Goal: Task Accomplishment & Management: Manage account settings

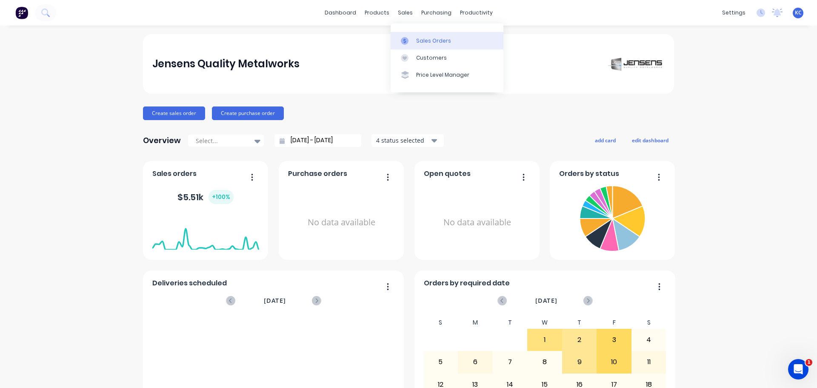
click at [418, 41] on div "Sales Orders" at bounding box center [433, 41] width 35 height 8
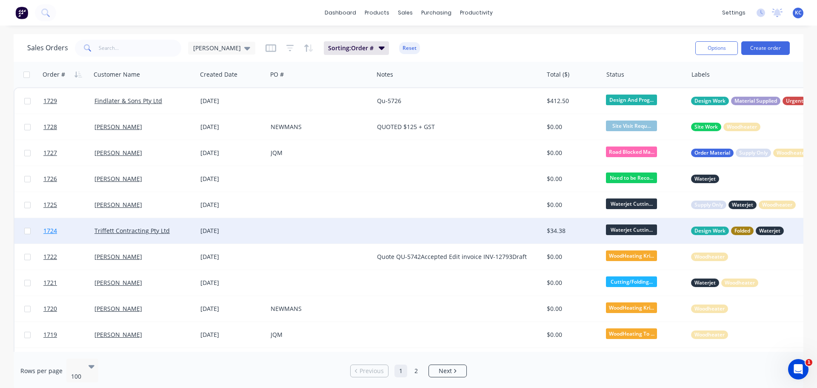
click at [48, 232] on span "1724" at bounding box center [50, 230] width 14 height 9
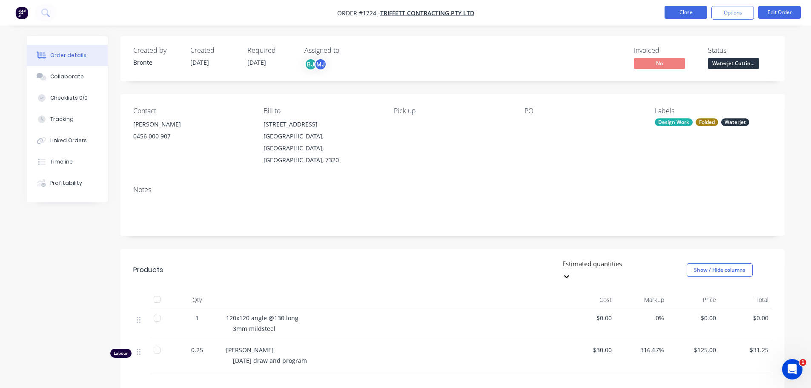
click at [682, 14] on button "Close" at bounding box center [685, 12] width 43 height 13
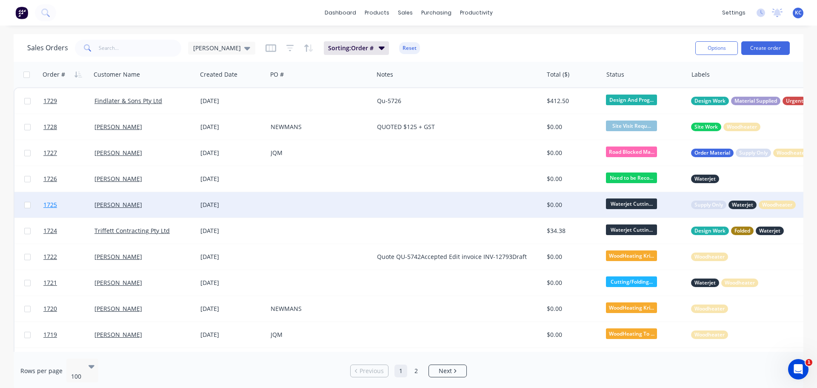
click at [51, 206] on span "1725" at bounding box center [50, 204] width 14 height 9
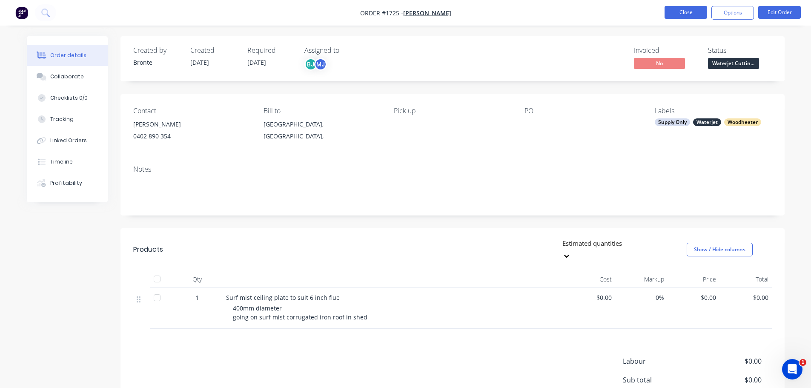
click at [682, 17] on button "Close" at bounding box center [685, 12] width 43 height 13
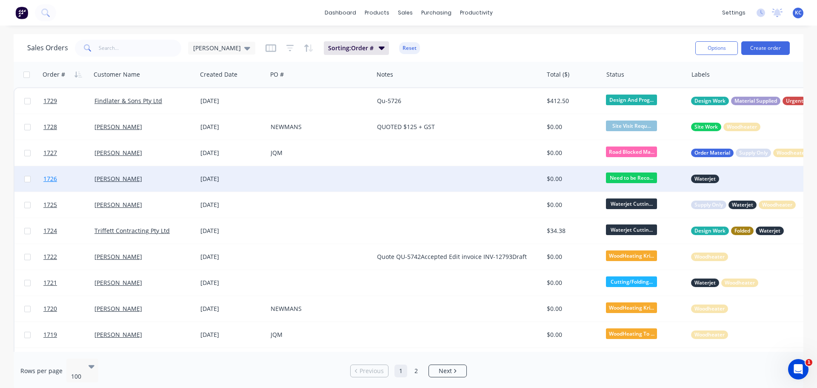
click at [52, 178] on span "1726" at bounding box center [50, 178] width 14 height 9
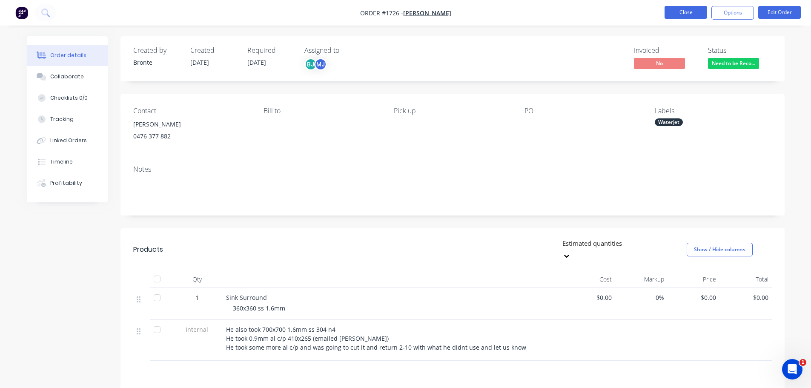
click at [689, 12] on button "Close" at bounding box center [685, 12] width 43 height 13
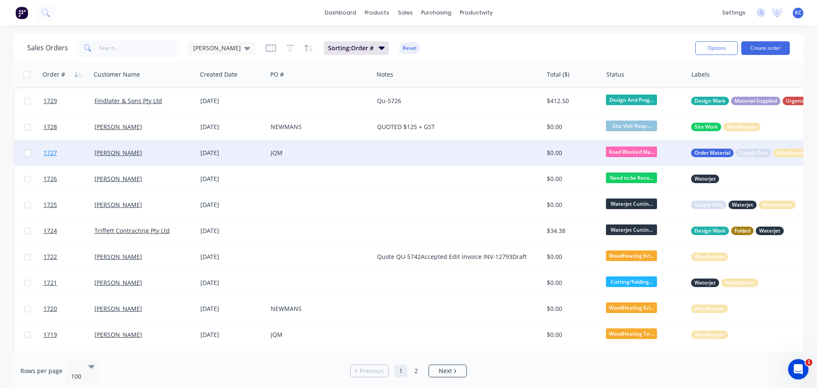
click at [54, 151] on span "1727" at bounding box center [50, 152] width 14 height 9
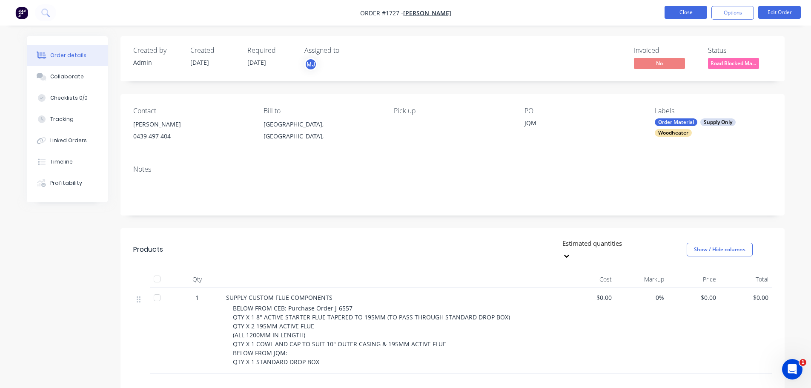
click at [691, 11] on button "Close" at bounding box center [685, 12] width 43 height 13
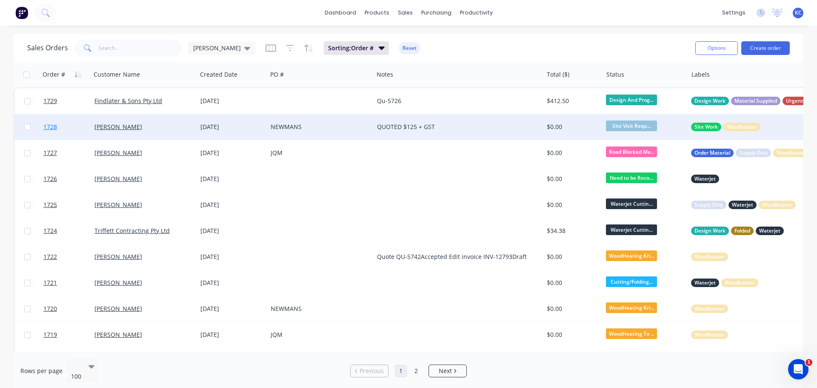
click at [50, 127] on span "1728" at bounding box center [50, 127] width 14 height 9
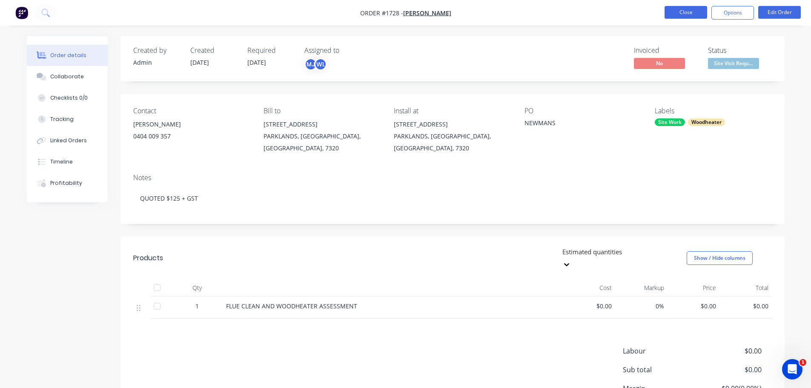
click at [699, 13] on button "Close" at bounding box center [685, 12] width 43 height 13
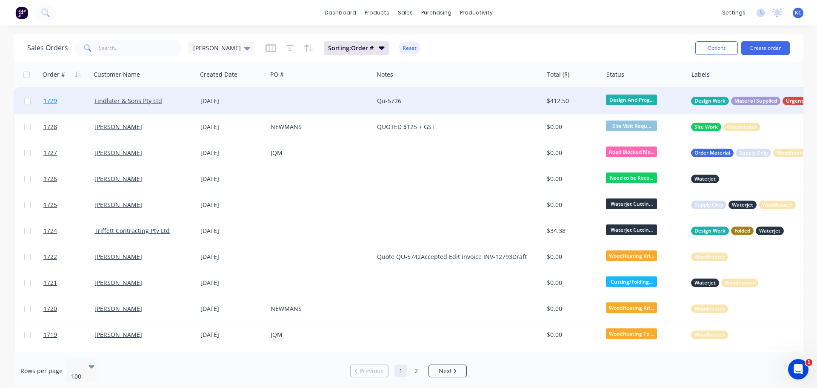
click at [55, 98] on span "1729" at bounding box center [50, 101] width 14 height 9
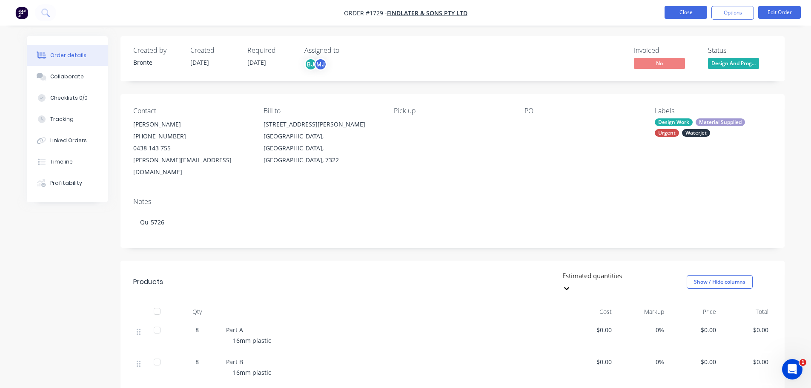
click at [685, 11] on button "Close" at bounding box center [685, 12] width 43 height 13
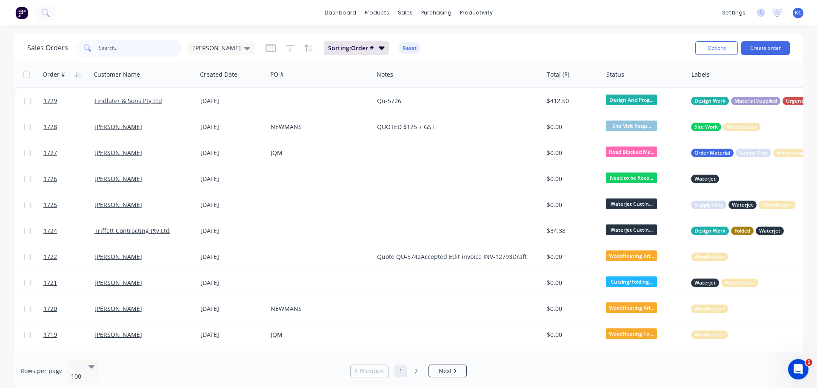
click at [138, 47] on input "text" at bounding box center [140, 48] width 83 height 17
type input "1543"
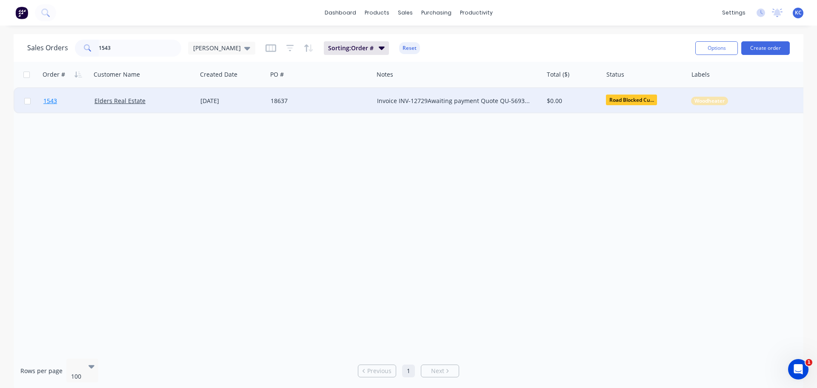
click at [54, 104] on span "1543" at bounding box center [50, 101] width 14 height 9
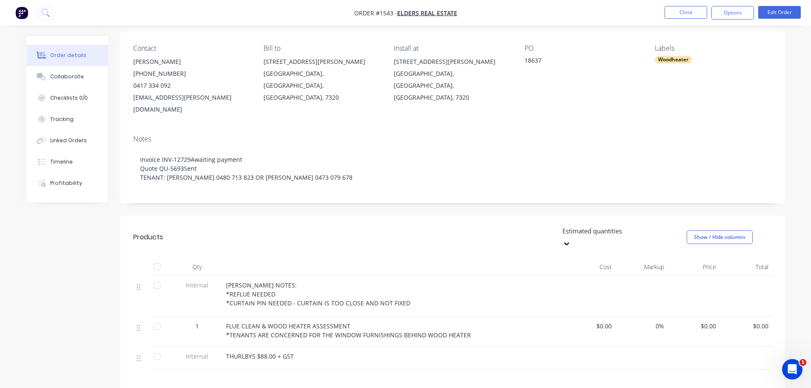
scroll to position [85, 0]
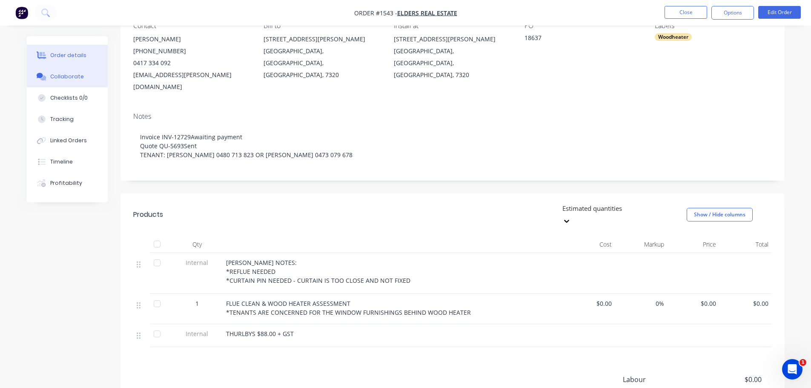
click at [70, 79] on div "Collaborate" at bounding box center [67, 77] width 34 height 8
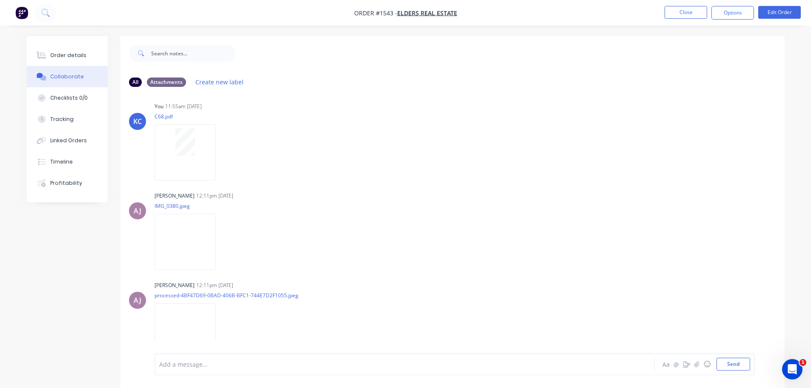
scroll to position [285, 0]
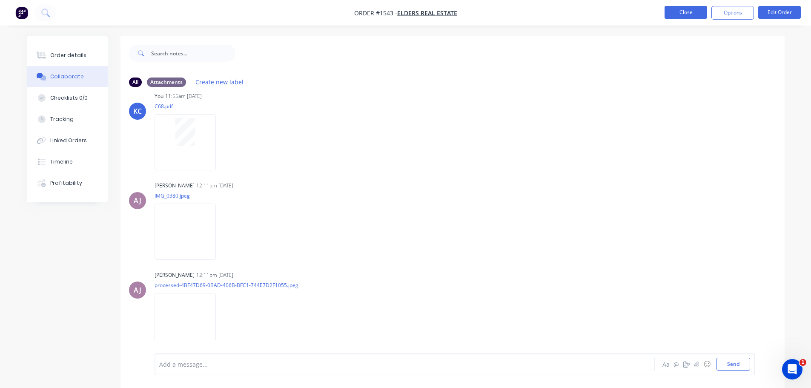
click at [691, 10] on button "Close" at bounding box center [685, 12] width 43 height 13
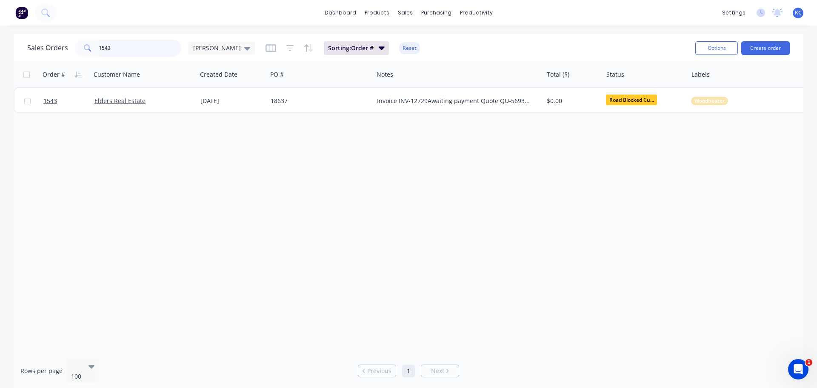
drag, startPoint x: 126, startPoint y: 48, endPoint x: 103, endPoint y: 48, distance: 22.6
click at [103, 48] on input "1543" at bounding box center [140, 48] width 83 height 17
type input "1"
type input "1727"
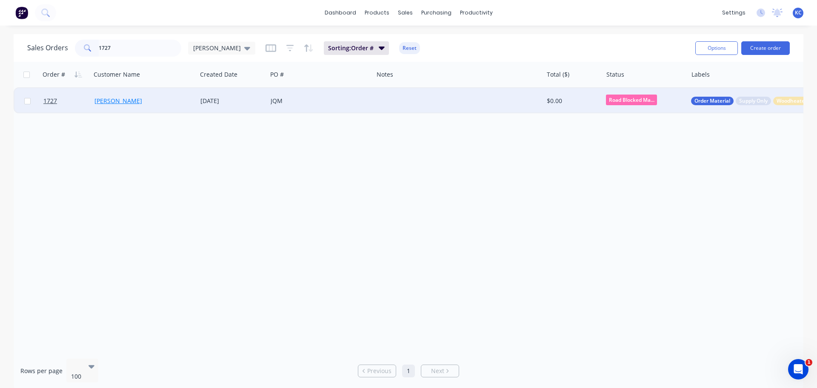
click at [117, 101] on link "[PERSON_NAME]" at bounding box center [118, 101] width 48 height 8
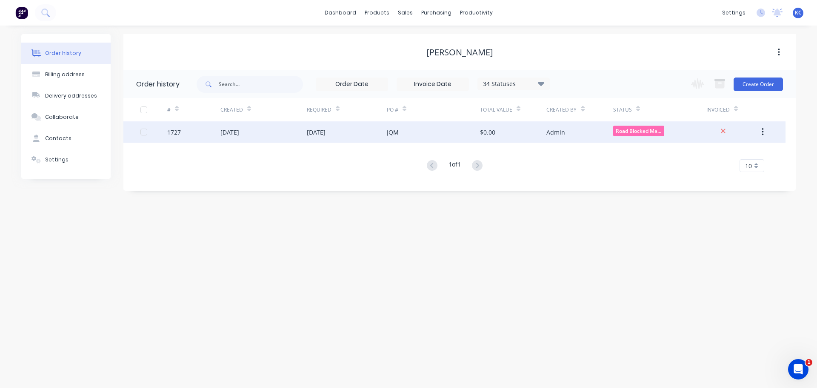
click at [178, 131] on div "1727" at bounding box center [174, 132] width 14 height 9
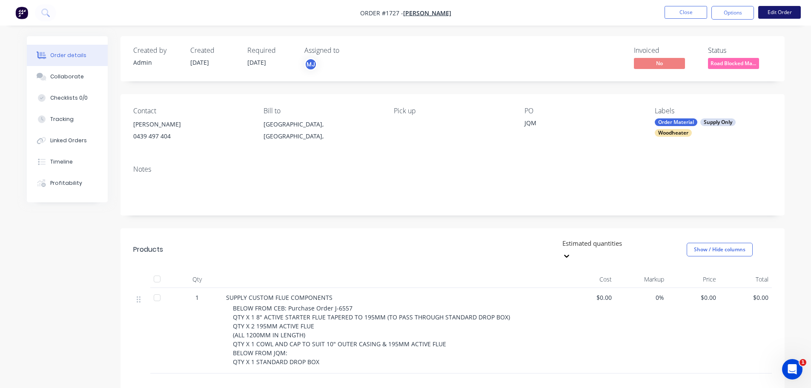
click at [787, 10] on button "Edit Order" at bounding box center [779, 12] width 43 height 13
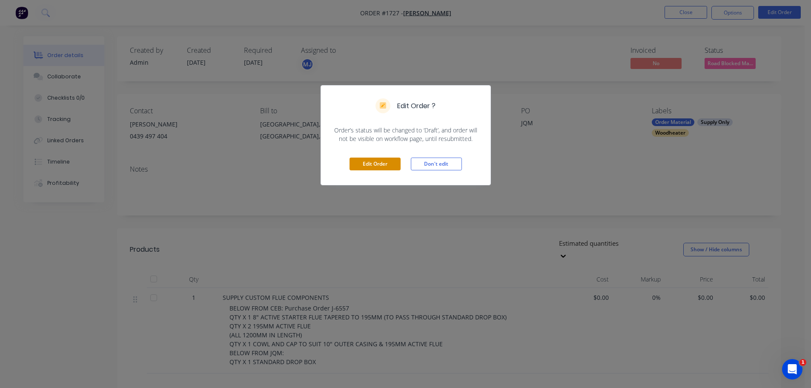
click at [383, 162] on button "Edit Order" at bounding box center [374, 163] width 51 height 13
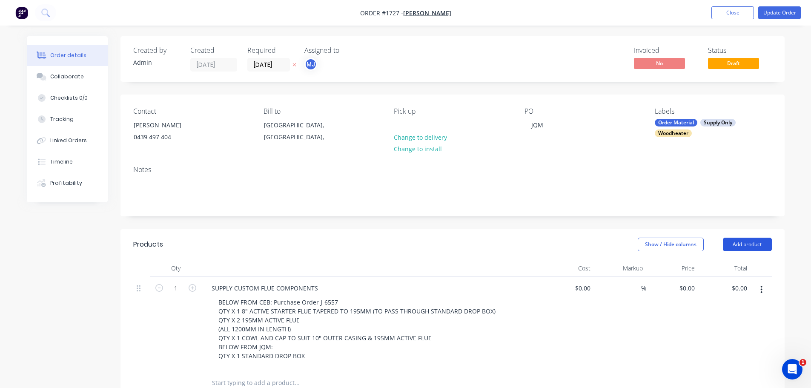
click at [763, 241] on button "Add product" at bounding box center [746, 244] width 49 height 14
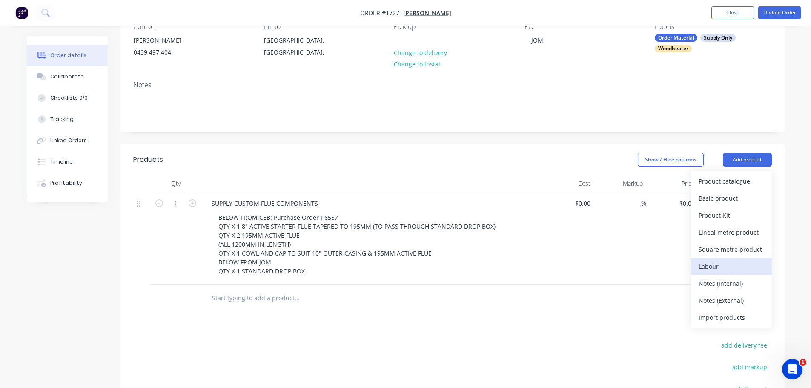
scroll to position [85, 0]
click at [742, 285] on div "Notes (Internal)" at bounding box center [731, 283] width 66 height 12
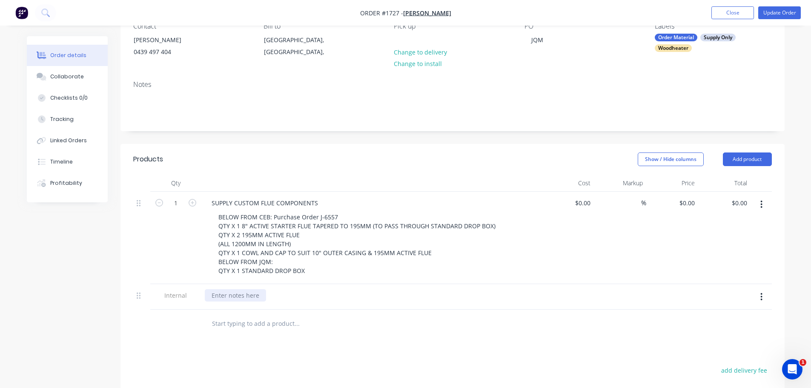
click at [231, 295] on div at bounding box center [235, 295] width 61 height 12
click at [375, 288] on div "CEB J-6557" at bounding box center [371, 297] width 340 height 26
click at [784, 16] on button "Update Order" at bounding box center [779, 12] width 43 height 13
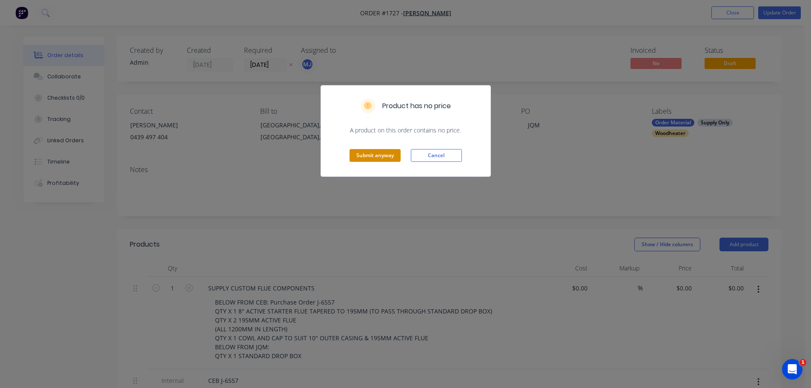
click at [375, 158] on button "Submit anyway" at bounding box center [374, 155] width 51 height 13
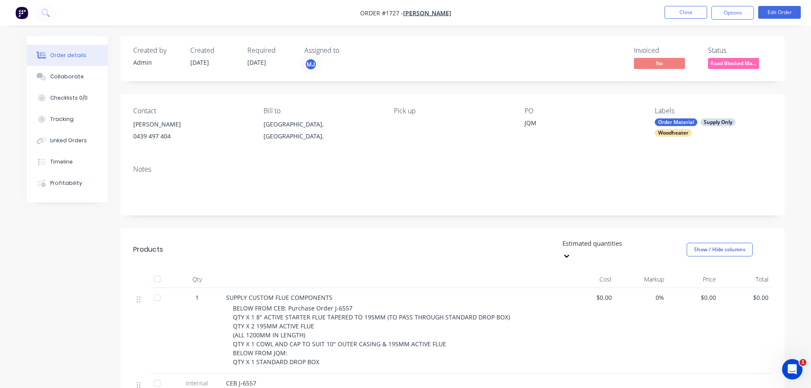
click at [685, 2] on nav "Order #1727 - [PERSON_NAME] Close Options Edit Order" at bounding box center [405, 13] width 811 height 26
click at [689, 12] on button "Close" at bounding box center [685, 12] width 43 height 13
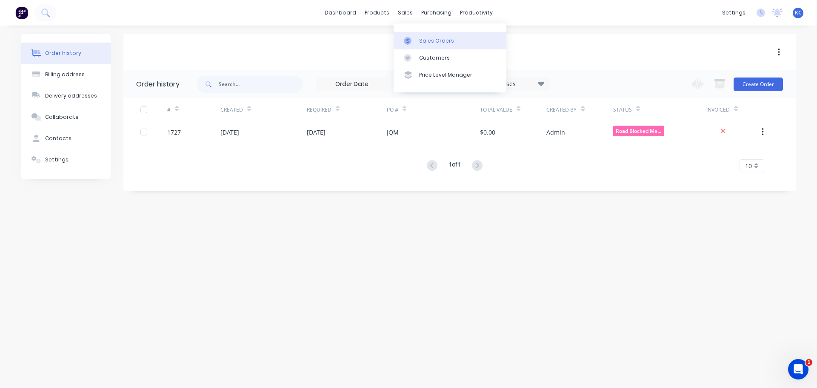
click at [421, 45] on link "Sales Orders" at bounding box center [450, 40] width 113 height 17
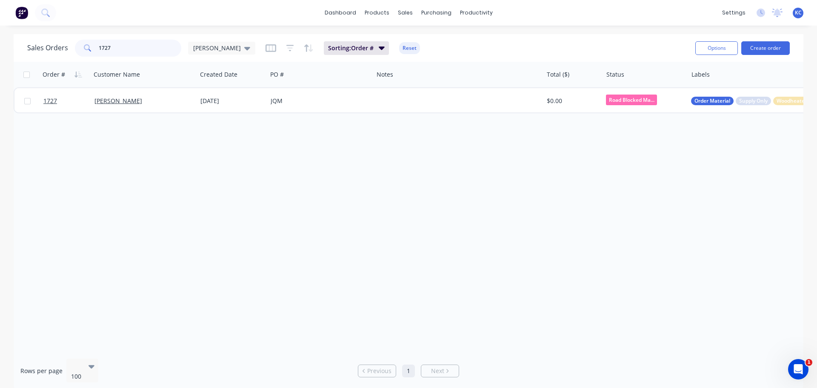
drag, startPoint x: 133, startPoint y: 45, endPoint x: 0, endPoint y: 62, distance: 133.8
click at [7, 55] on div "Sales Orders 1727 [PERSON_NAME]: Order # Reset Options Create order Order # Cus…" at bounding box center [408, 212] width 817 height 356
type input "1728"
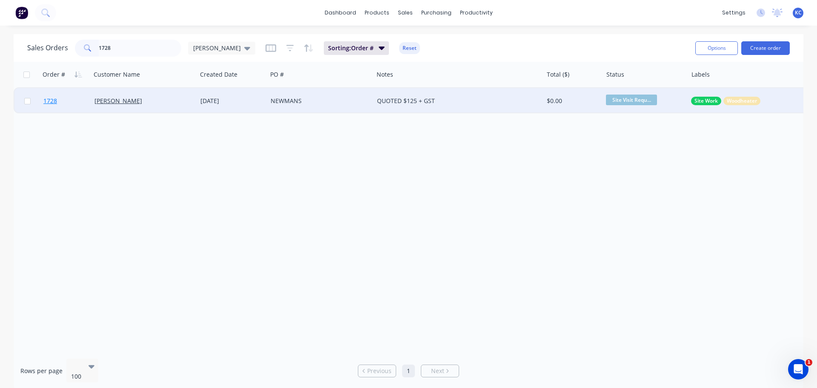
click at [48, 103] on span "1728" at bounding box center [50, 101] width 14 height 9
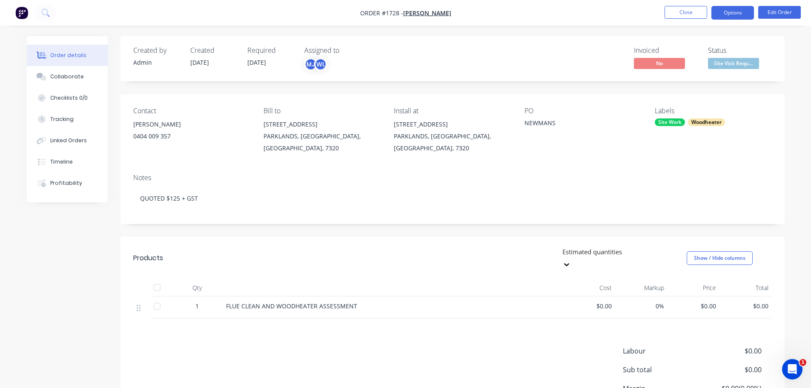
click at [717, 13] on button "Options" at bounding box center [732, 13] width 43 height 14
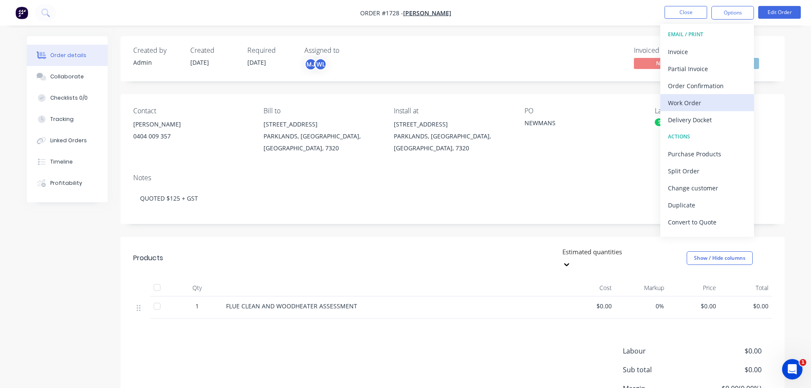
click at [706, 103] on div "Work Order" at bounding box center [707, 103] width 78 height 12
click at [694, 100] on div "Custom" at bounding box center [707, 103] width 78 height 12
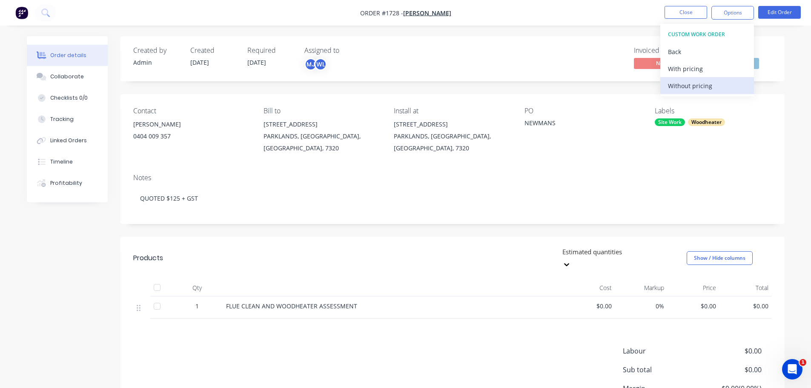
click at [690, 83] on div "Without pricing" at bounding box center [707, 86] width 78 height 12
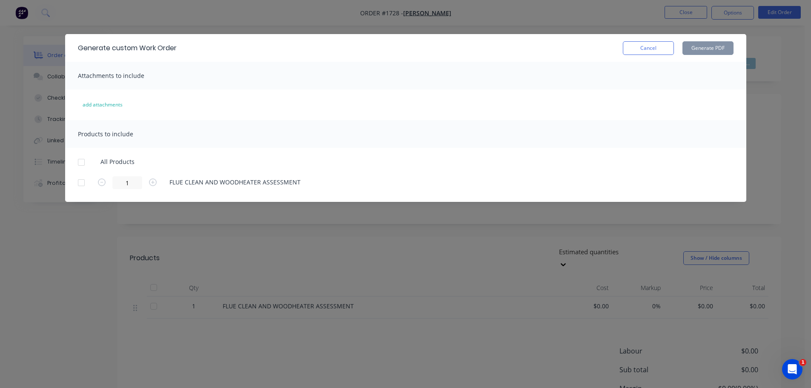
click at [85, 159] on div at bounding box center [81, 162] width 17 height 17
click at [722, 50] on button "Generate PDF" at bounding box center [707, 48] width 51 height 14
click at [646, 59] on div "Generate custom Work Order Cancel Generate PDF" at bounding box center [405, 48] width 681 height 28
click at [653, 45] on button "Cancel" at bounding box center [647, 48] width 51 height 14
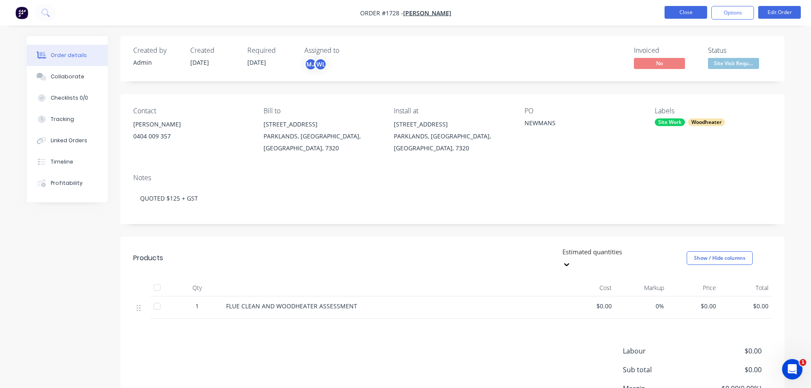
click at [680, 14] on button "Close" at bounding box center [685, 12] width 43 height 13
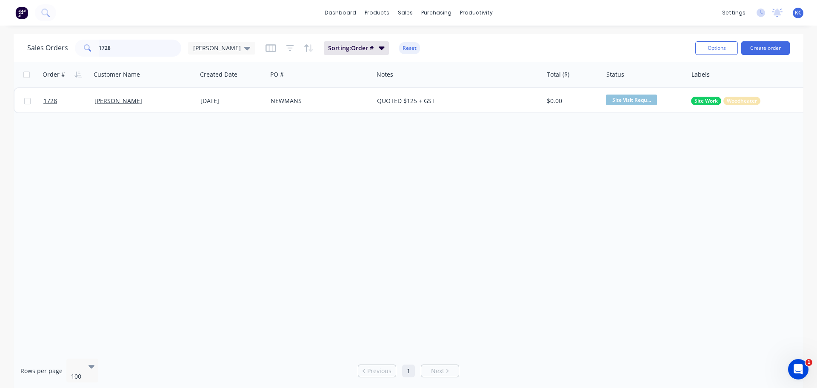
click at [22, 87] on div "Sales Orders 1728 [PERSON_NAME] Sorting: Order # Reset Options Create order Ord…" at bounding box center [409, 212] width 790 height 356
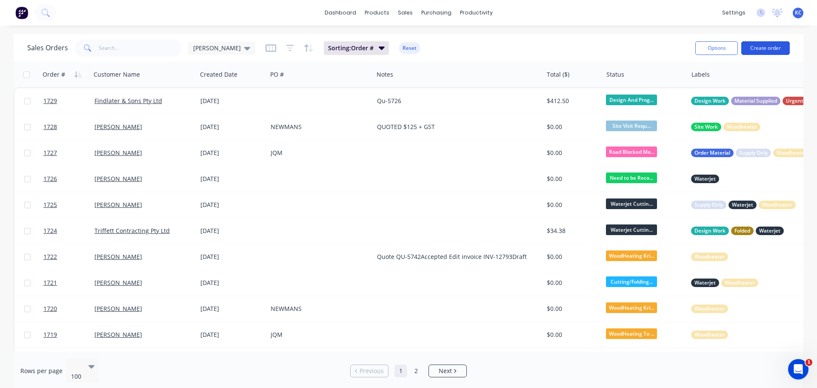
click at [777, 49] on button "Create order" at bounding box center [765, 48] width 49 height 14
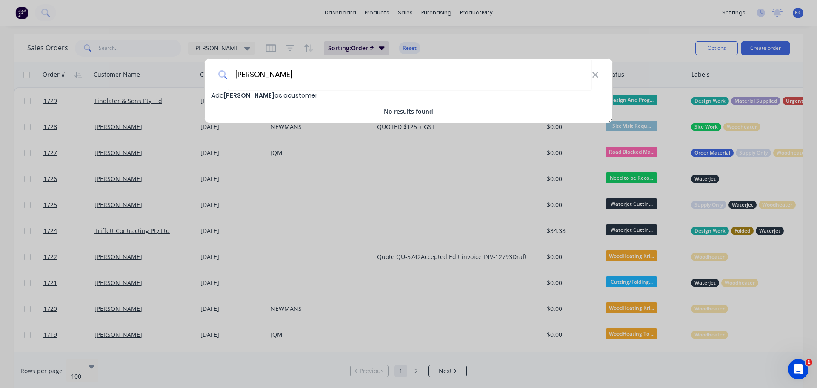
type input "[PERSON_NAME]"
click at [251, 93] on span "[PERSON_NAME]" at bounding box center [249, 95] width 51 height 9
select select "AU"
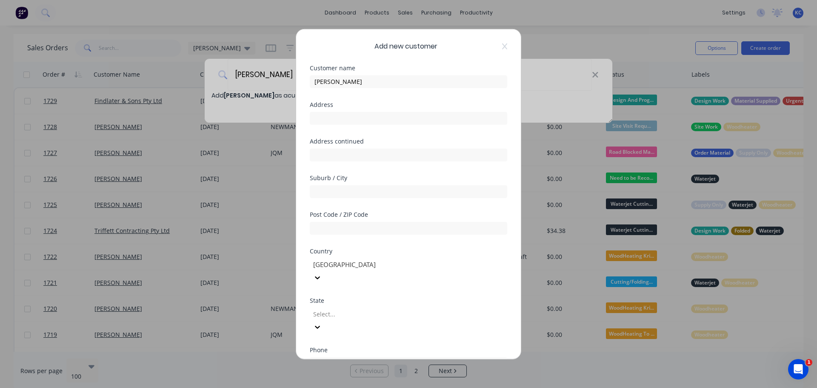
click at [338, 110] on div at bounding box center [408, 116] width 197 height 15
click at [337, 118] on input "text" at bounding box center [408, 117] width 197 height 13
type input "[STREET_ADDRESS][PERSON_NAME]"
type input "Hillcrest"
type input "7320"
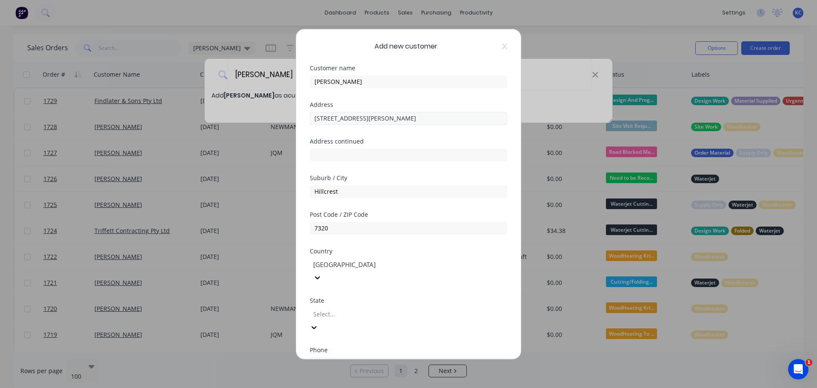
type input "t"
type input "0400 395 625"
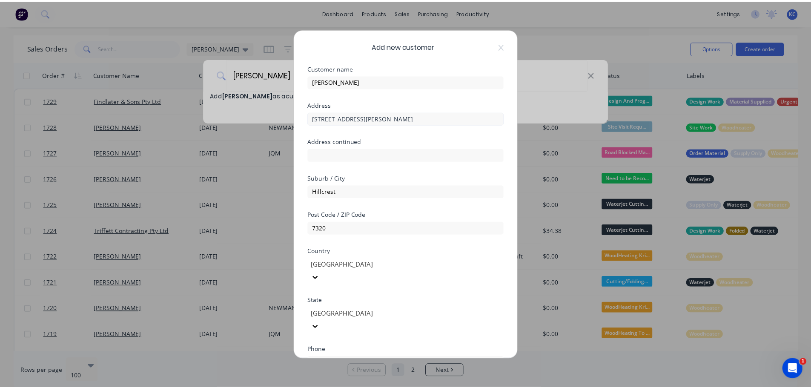
scroll to position [86, 0]
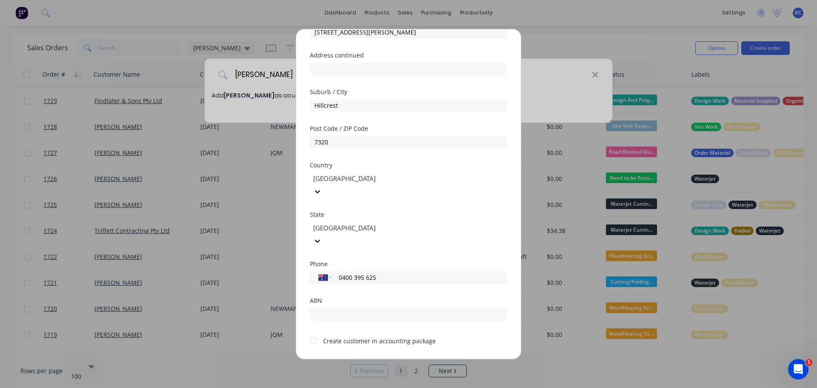
click at [385, 358] on button "Save" at bounding box center [381, 365] width 47 height 14
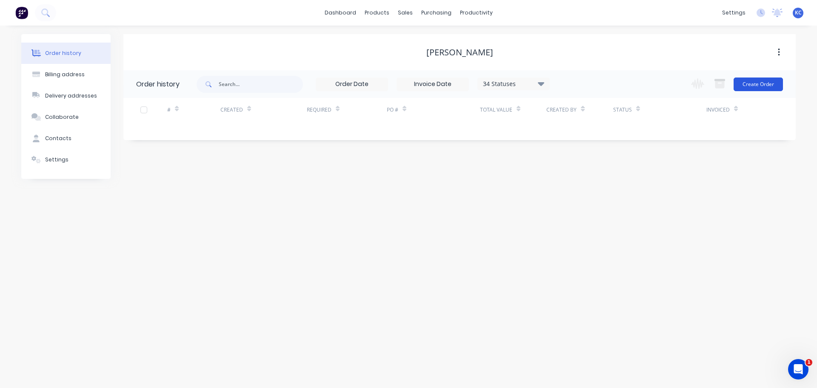
click at [774, 87] on button "Create Order" at bounding box center [758, 84] width 49 height 14
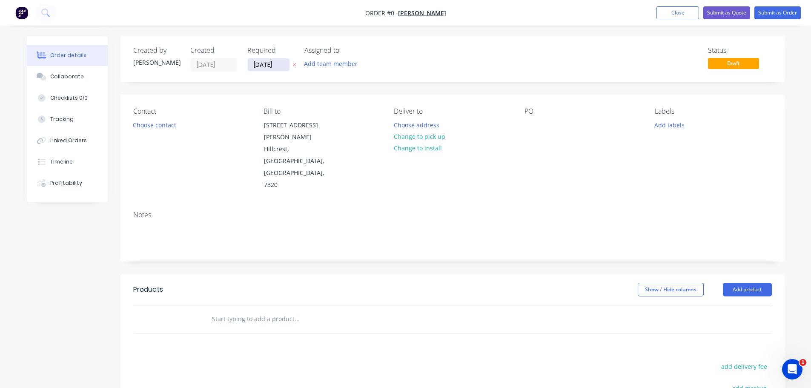
click at [284, 63] on input "[DATE]" at bounding box center [269, 64] width 42 height 13
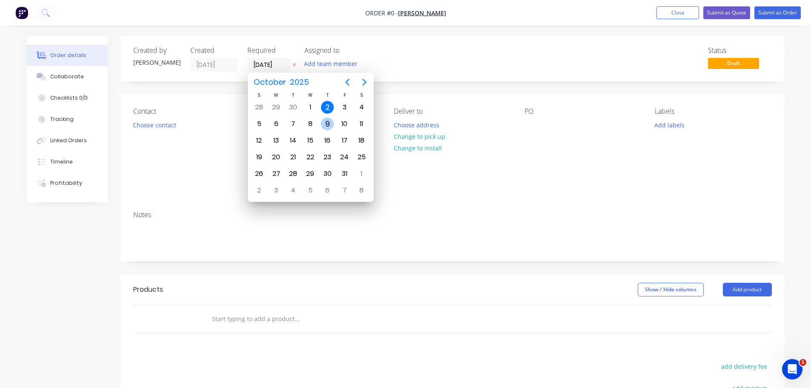
click at [325, 128] on div "9" at bounding box center [327, 123] width 13 height 13
type input "[DATE]"
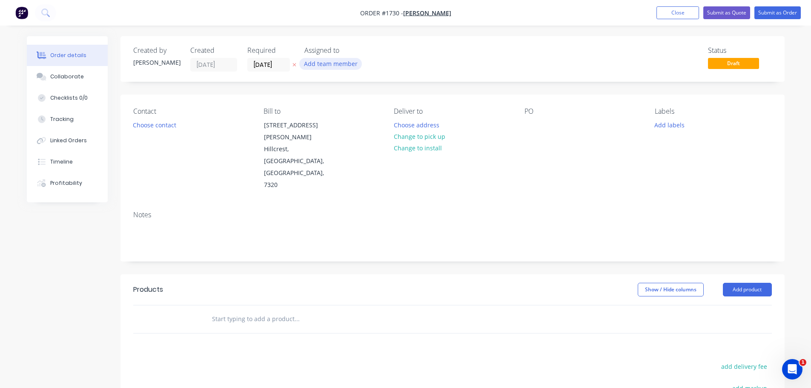
click at [321, 62] on button "Add team member" at bounding box center [330, 63] width 63 height 11
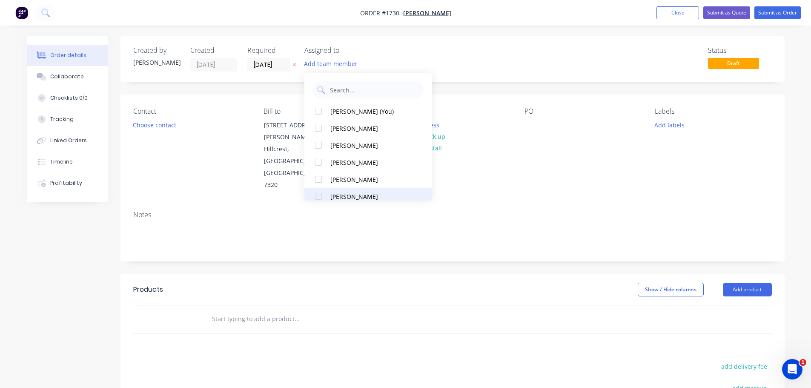
click at [319, 196] on div at bounding box center [318, 196] width 17 height 17
click at [175, 127] on button "Choose contact" at bounding box center [154, 124] width 52 height 11
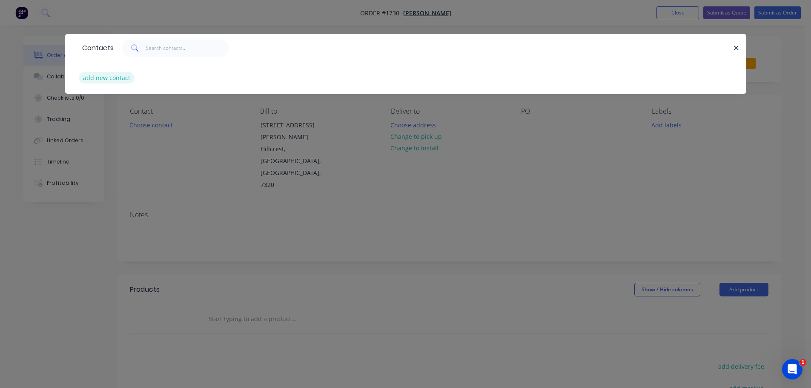
click at [107, 78] on button "add new contact" at bounding box center [107, 77] width 56 height 11
select select "AU"
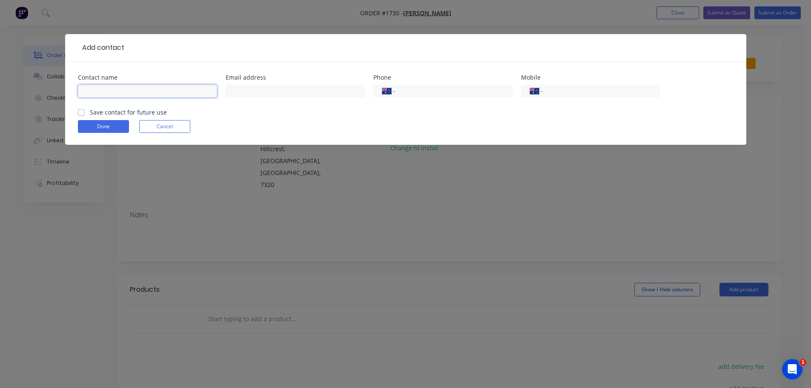
click at [111, 91] on input "text" at bounding box center [147, 91] width 139 height 13
type input "[PERSON_NAME]"
paste input "[EMAIL_ADDRESS][DOMAIN_NAME]"
type input "[EMAIL_ADDRESS][DOMAIN_NAME]"
click at [607, 91] on input "tel" at bounding box center [599, 91] width 102 height 10
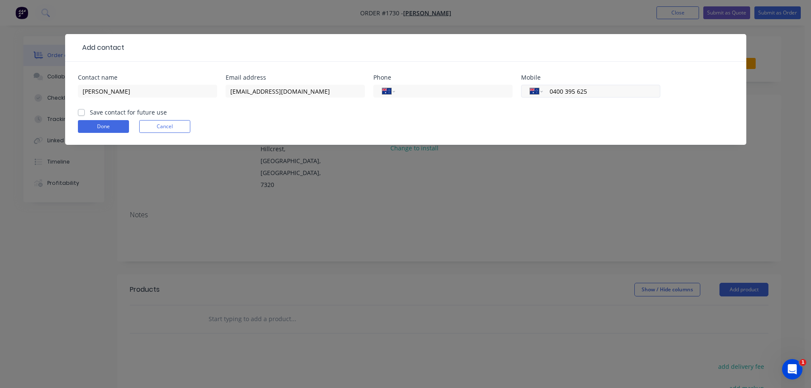
type input "0400 395 625"
click at [90, 111] on label "Save contact for future use" at bounding box center [128, 112] width 77 height 9
click at [83, 111] on input "Save contact for future use" at bounding box center [81, 112] width 7 height 8
checkbox input "true"
click at [97, 129] on button "Done" at bounding box center [103, 126] width 51 height 13
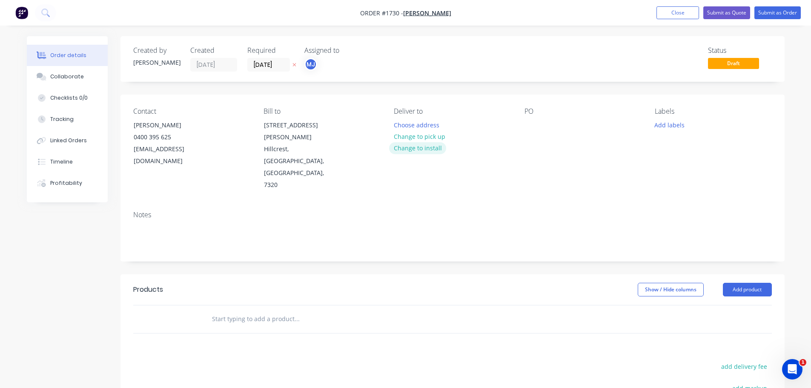
click at [420, 147] on button "Change to install" at bounding box center [417, 147] width 57 height 11
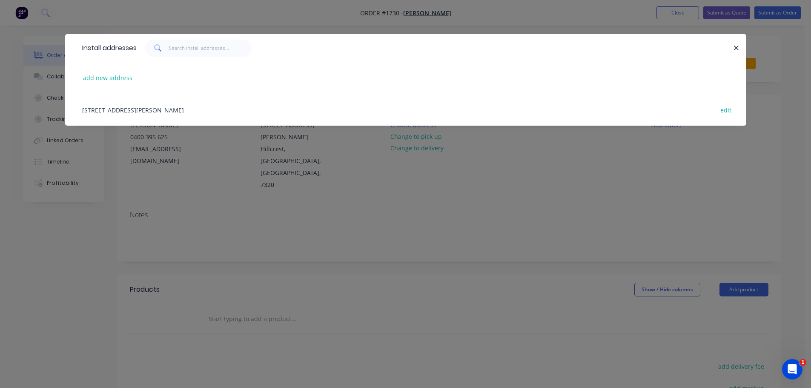
click at [141, 112] on div "[STREET_ADDRESS][PERSON_NAME] edit" at bounding box center [405, 110] width 655 height 32
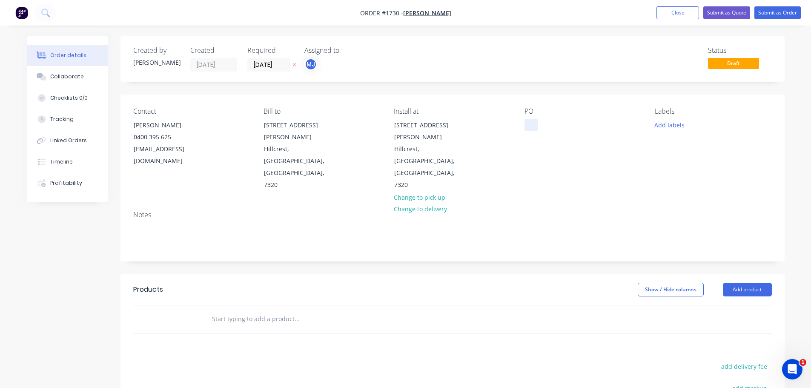
click at [527, 126] on div at bounding box center [531, 125] width 14 height 12
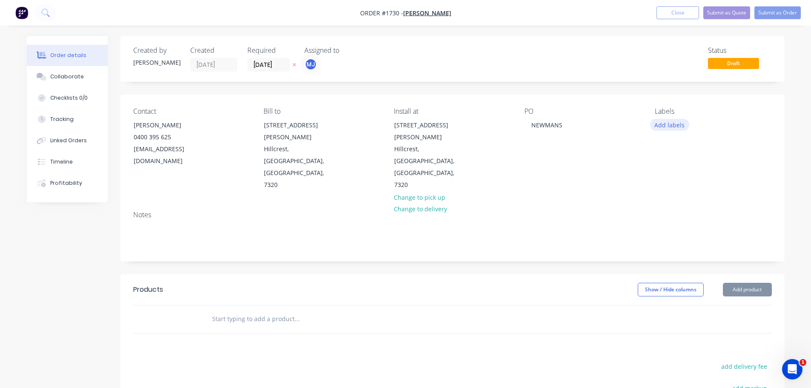
click at [673, 121] on button "Add labels" at bounding box center [669, 124] width 39 height 11
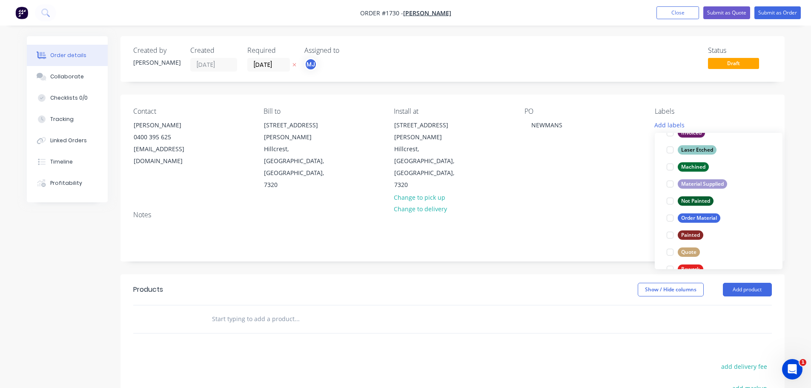
scroll to position [408, 0]
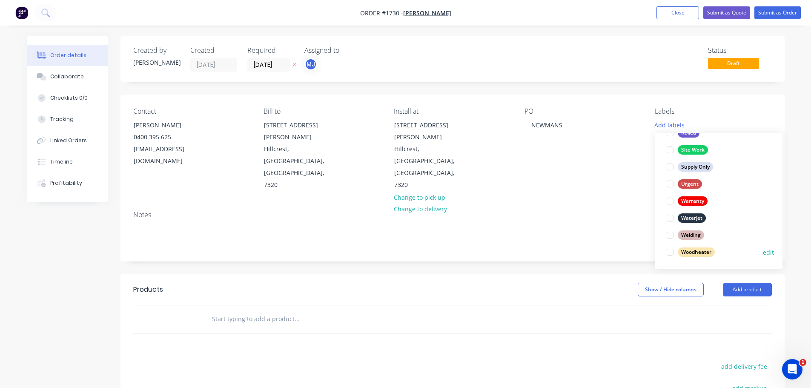
click at [668, 254] on div at bounding box center [669, 251] width 17 height 17
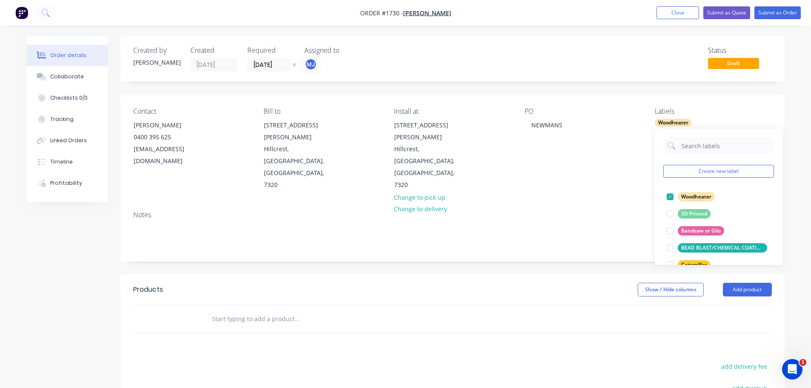
click at [672, 360] on div "add delivery fee" at bounding box center [718, 371] width 106 height 22
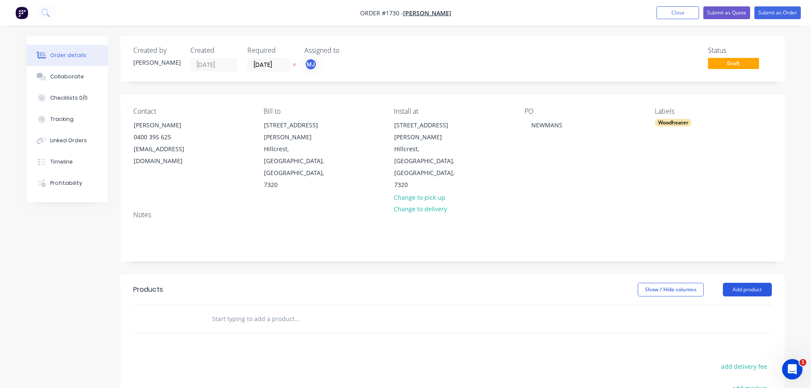
click at [742, 283] on button "Add product" at bounding box center [746, 290] width 49 height 14
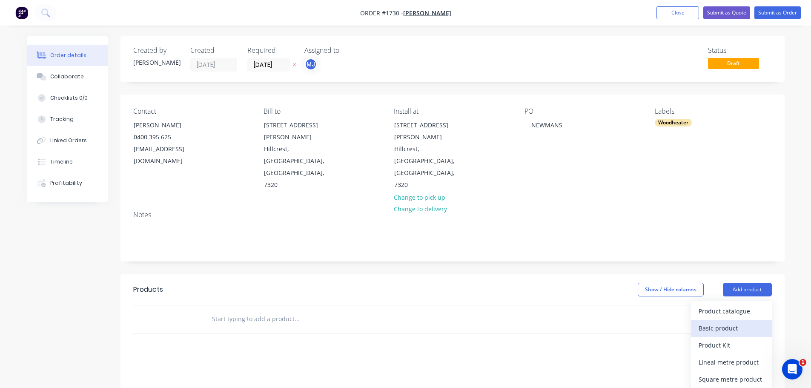
click at [728, 320] on button "Basic product" at bounding box center [731, 328] width 81 height 17
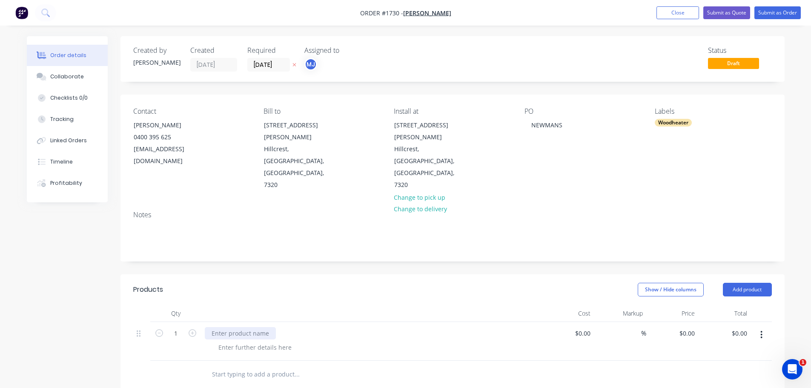
click at [236, 327] on div at bounding box center [240, 333] width 71 height 12
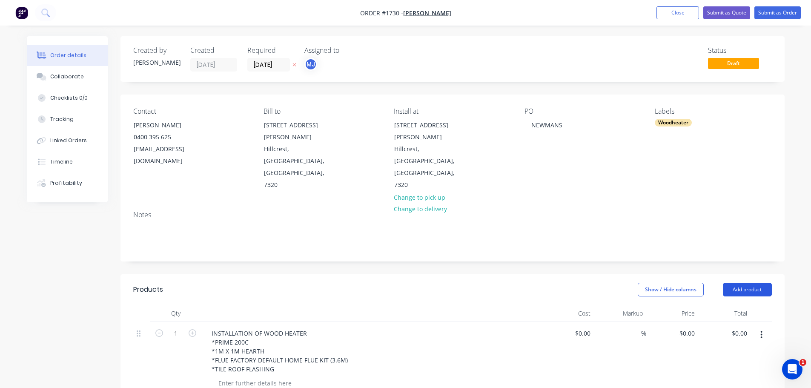
click at [752, 283] on button "Add product" at bounding box center [746, 290] width 49 height 14
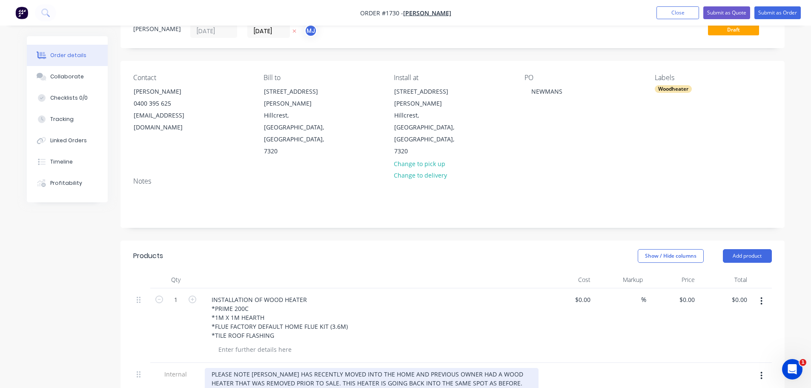
scroll to position [49, 0]
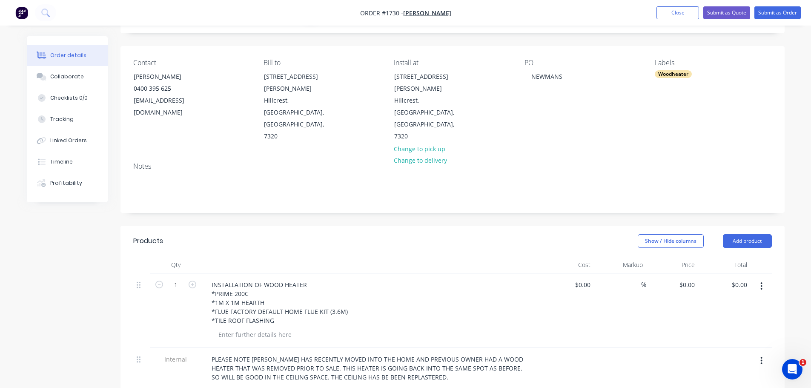
click at [575, 291] on div "$0.00 $0.00" at bounding box center [568, 310] width 52 height 74
click at [77, 79] on div "Collaborate" at bounding box center [67, 77] width 34 height 8
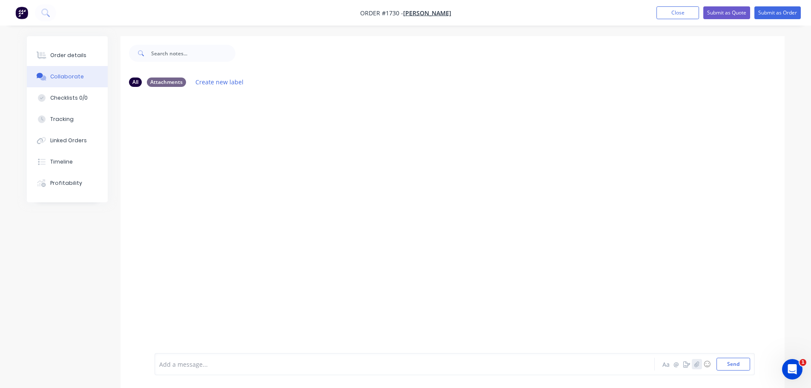
click at [698, 368] on button "button" at bounding box center [696, 364] width 10 height 10
click at [744, 361] on button "Send" at bounding box center [733, 363] width 34 height 13
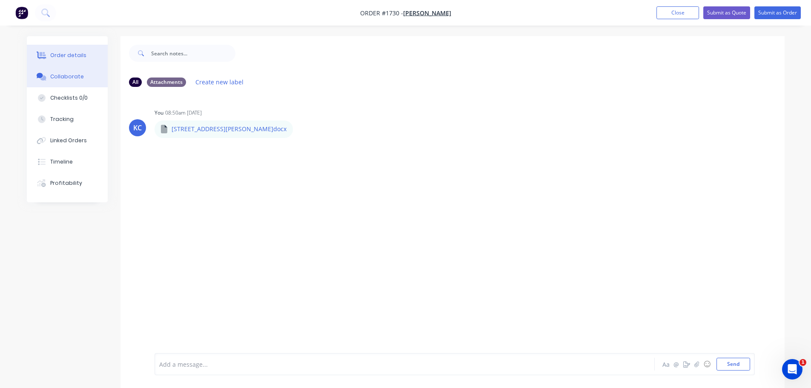
click at [69, 61] on button "Order details" at bounding box center [67, 55] width 81 height 21
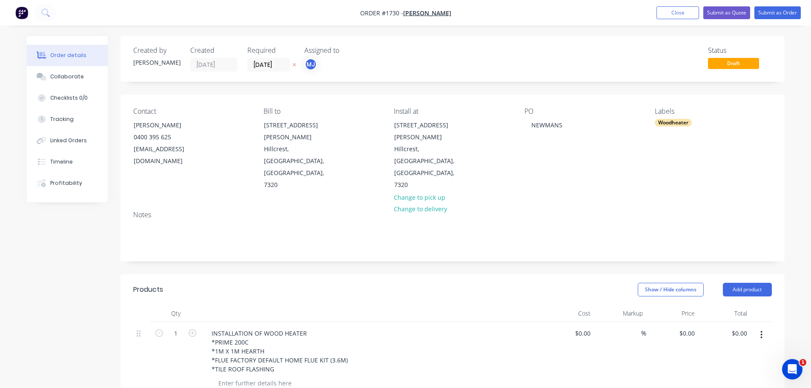
click at [726, 63] on span "Draft" at bounding box center [733, 63] width 51 height 11
click at [772, 17] on button "Submit as Order" at bounding box center [777, 12] width 46 height 13
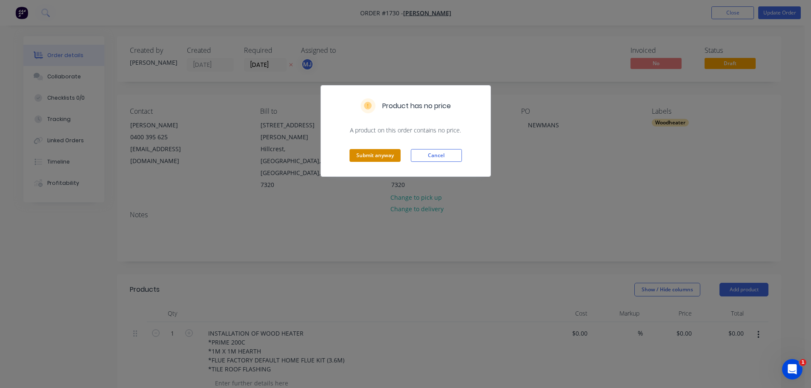
click at [363, 157] on button "Submit anyway" at bounding box center [374, 155] width 51 height 13
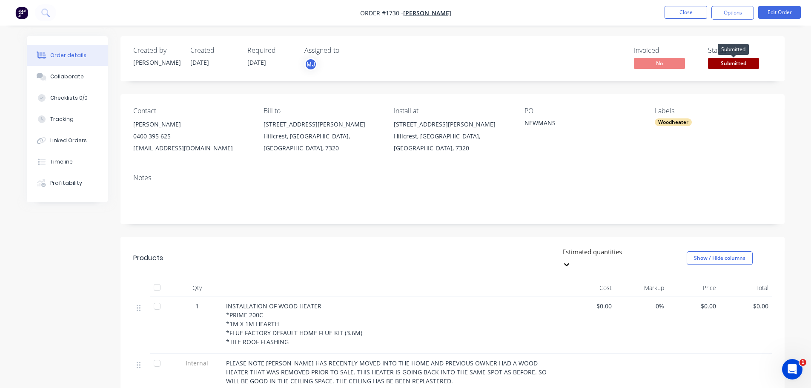
click at [743, 68] on span "Submitted" at bounding box center [733, 63] width 51 height 11
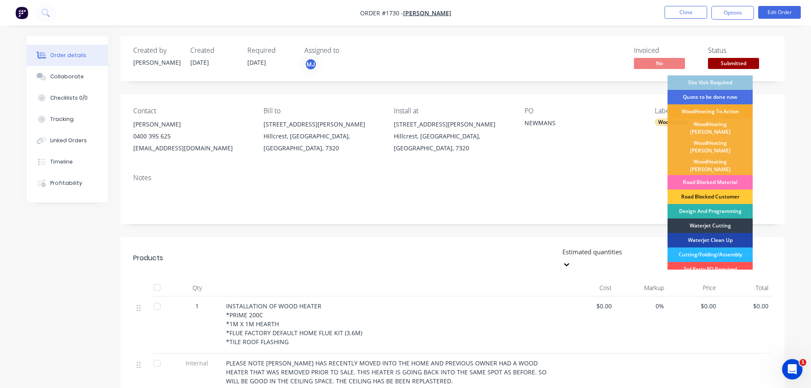
click at [727, 117] on div "WoodHeating To Action" at bounding box center [709, 111] width 85 height 14
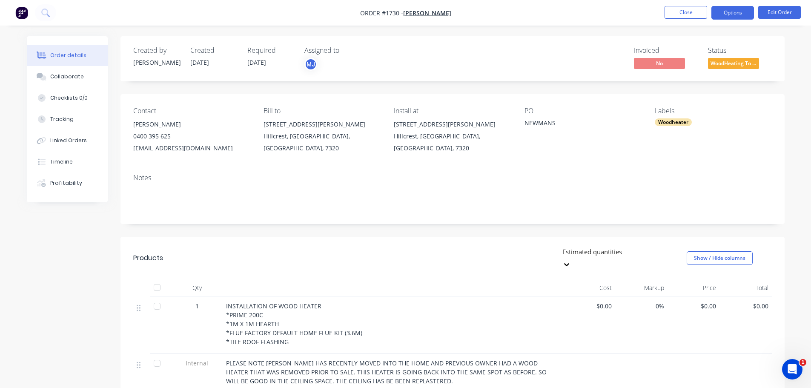
click at [736, 15] on button "Options" at bounding box center [732, 13] width 43 height 14
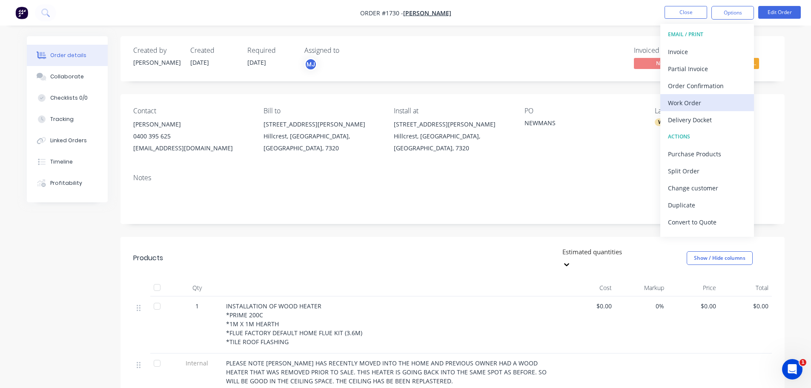
click at [713, 102] on div "Work Order" at bounding box center [707, 103] width 78 height 12
drag, startPoint x: 686, startPoint y: 100, endPoint x: 686, endPoint y: 95, distance: 5.1
click at [686, 100] on div "Custom" at bounding box center [707, 103] width 78 height 12
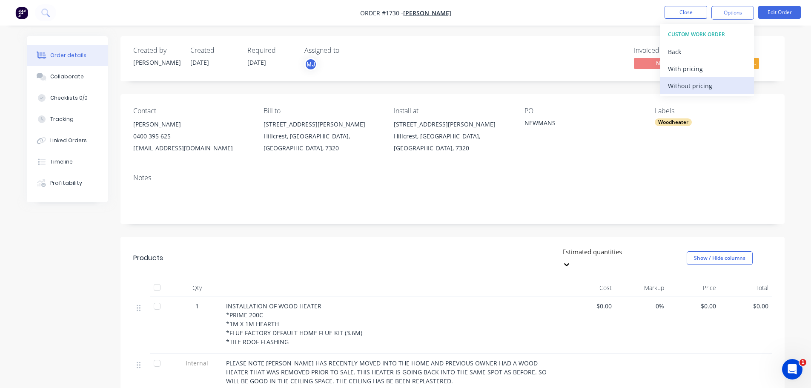
click at [685, 90] on div "Without pricing" at bounding box center [707, 86] width 78 height 12
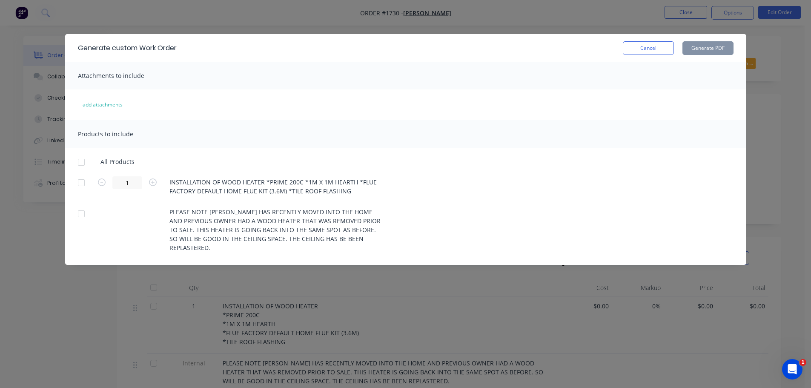
click at [82, 164] on div at bounding box center [81, 162] width 17 height 17
click at [713, 46] on button "Generate PDF" at bounding box center [707, 48] width 51 height 14
click at [659, 52] on button "Cancel" at bounding box center [647, 48] width 51 height 14
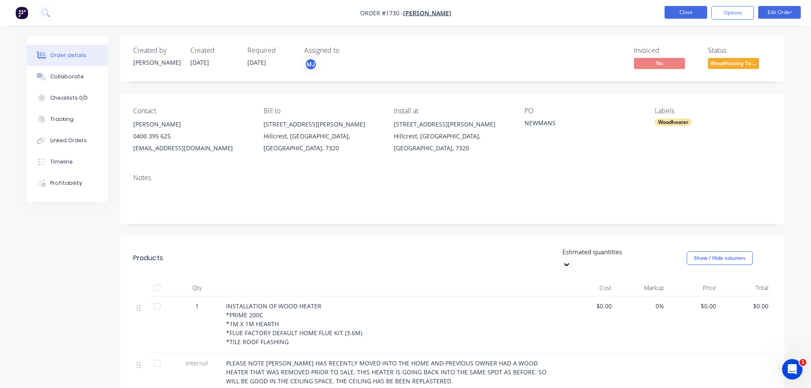
click at [700, 15] on button "Close" at bounding box center [685, 12] width 43 height 13
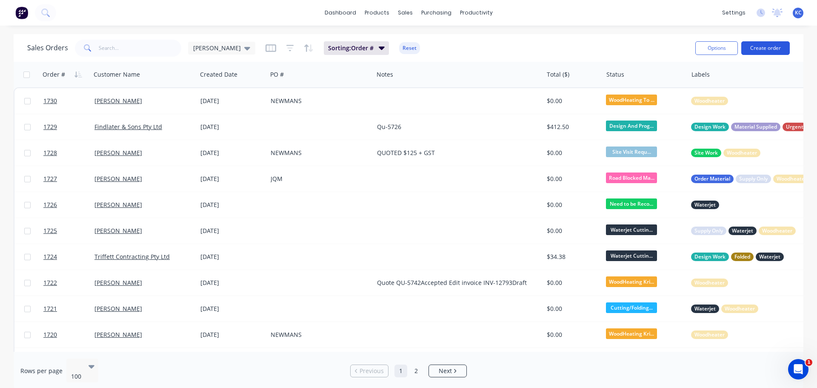
click at [772, 46] on button "Create order" at bounding box center [765, 48] width 49 height 14
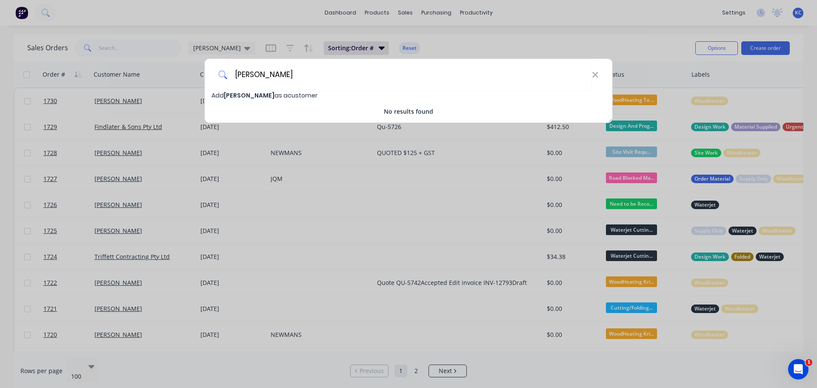
type input "[PERSON_NAME]"
click at [266, 94] on span "[PERSON_NAME]" at bounding box center [249, 95] width 51 height 9
select select "AU"
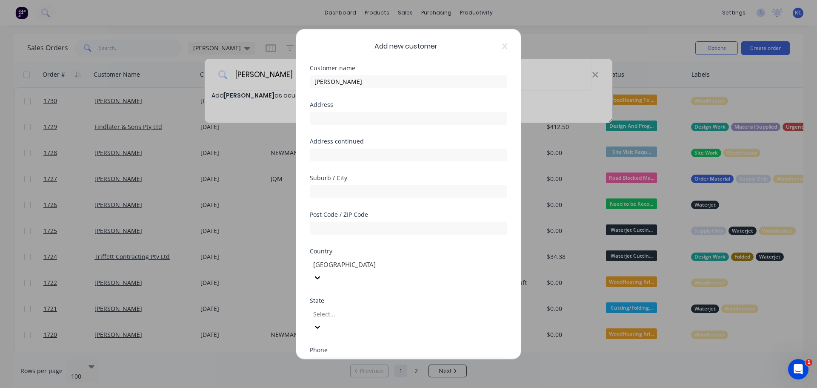
click at [346, 110] on div at bounding box center [408, 116] width 197 height 15
click at [348, 121] on input "text" at bounding box center [408, 117] width 197 height 13
type input "[STREET_ADDRESS]"
type input "Wynyard"
type input "7325"
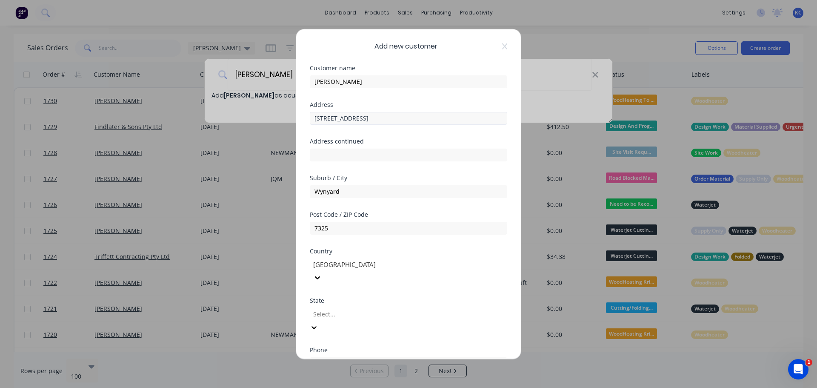
type input "t"
click at [364, 358] on input "tel" at bounding box center [418, 363] width 160 height 10
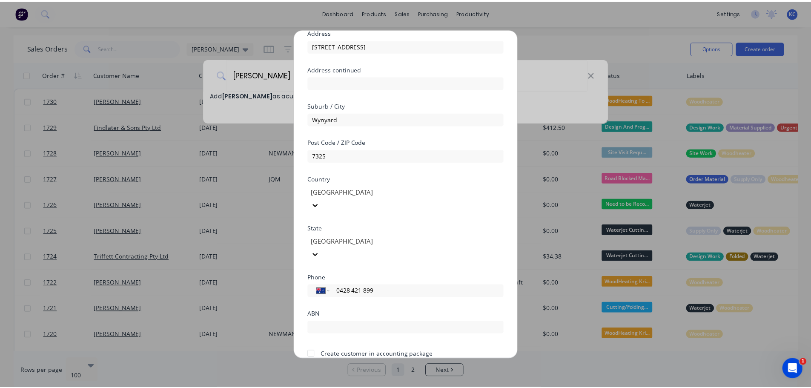
scroll to position [86, 0]
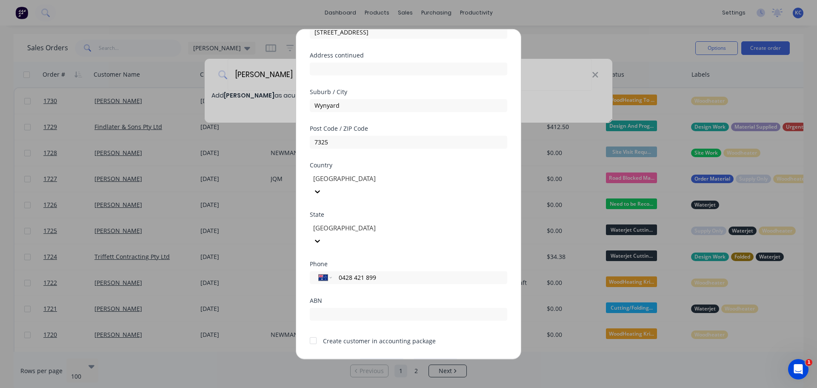
type input "0428 421 899"
click at [380, 358] on button "Save" at bounding box center [381, 365] width 47 height 14
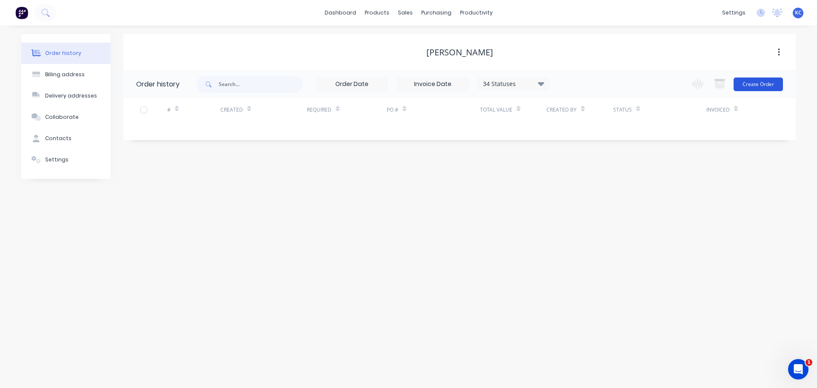
click at [748, 88] on button "Create Order" at bounding box center [758, 84] width 49 height 14
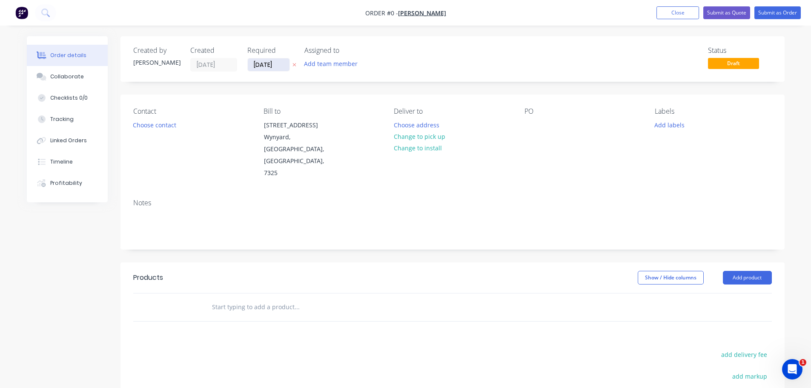
click at [281, 63] on input "[DATE]" at bounding box center [269, 64] width 42 height 13
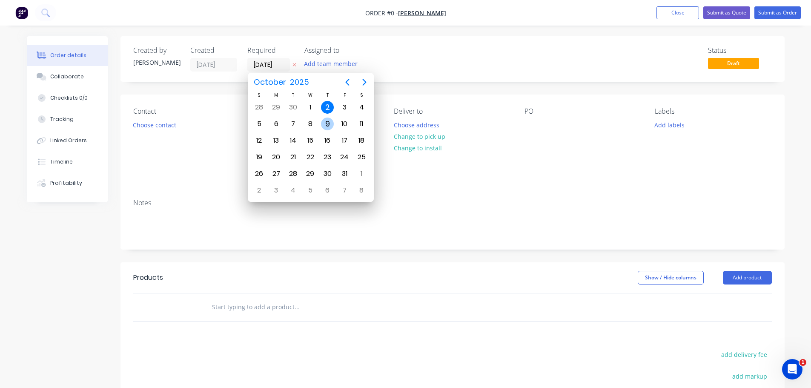
click at [328, 122] on div "9" at bounding box center [327, 123] width 13 height 13
type input "[DATE]"
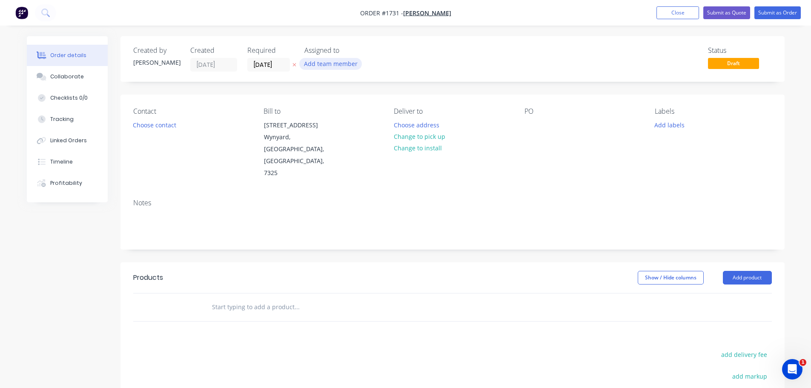
click at [323, 64] on button "Add team member" at bounding box center [330, 63] width 63 height 11
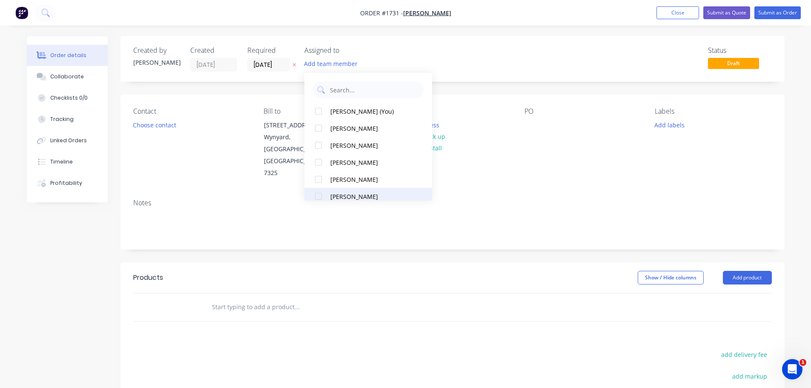
click at [319, 195] on div at bounding box center [318, 196] width 17 height 17
click at [174, 127] on button "Choose contact" at bounding box center [154, 124] width 52 height 11
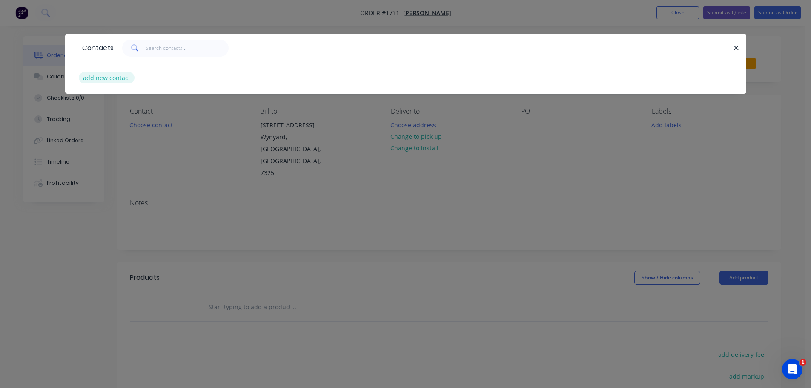
click at [104, 80] on button "add new contact" at bounding box center [107, 77] width 56 height 11
select select "AU"
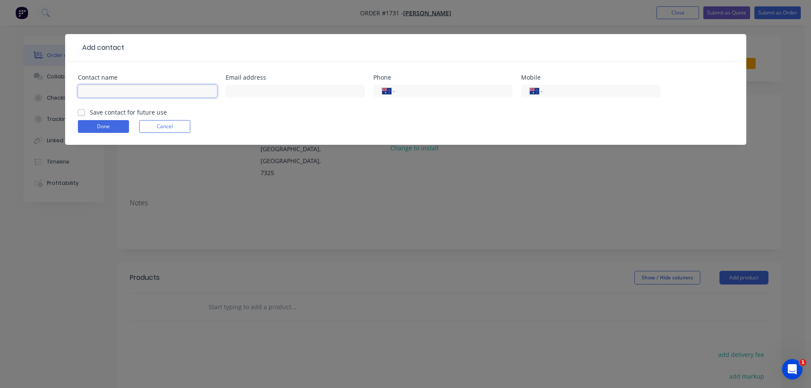
click at [119, 90] on input "text" at bounding box center [147, 91] width 139 height 13
type input "J"
type input "[PERSON_NAME]"
paste input "• [EMAIL_ADDRESS][DOMAIN_NAME]"
click at [243, 90] on input "• [EMAIL_ADDRESS][DOMAIN_NAME]" at bounding box center [295, 91] width 139 height 13
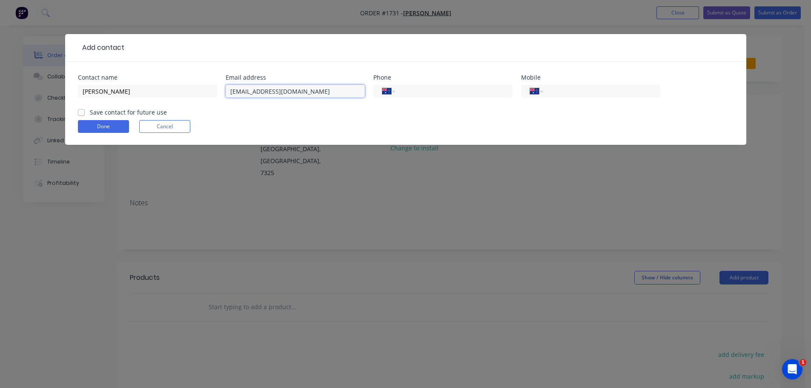
type input "[EMAIL_ADDRESS][DOMAIN_NAME]"
type input "0428 421 899"
click at [90, 113] on label "Save contact for future use" at bounding box center [128, 112] width 77 height 9
click at [79, 113] on input "Save contact for future use" at bounding box center [81, 112] width 7 height 8
checkbox input "true"
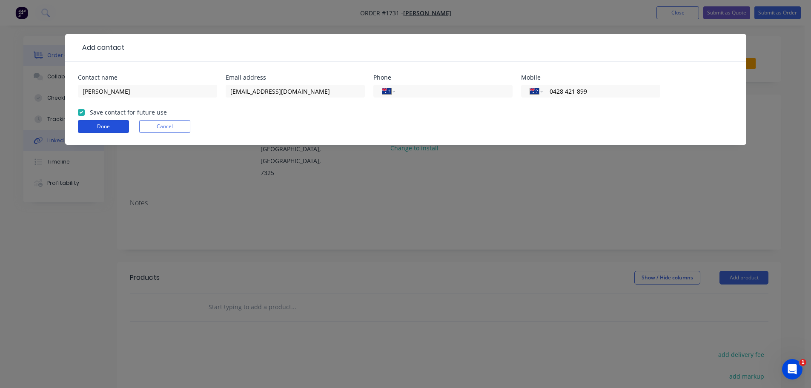
click at [90, 130] on button "Done" at bounding box center [103, 126] width 51 height 13
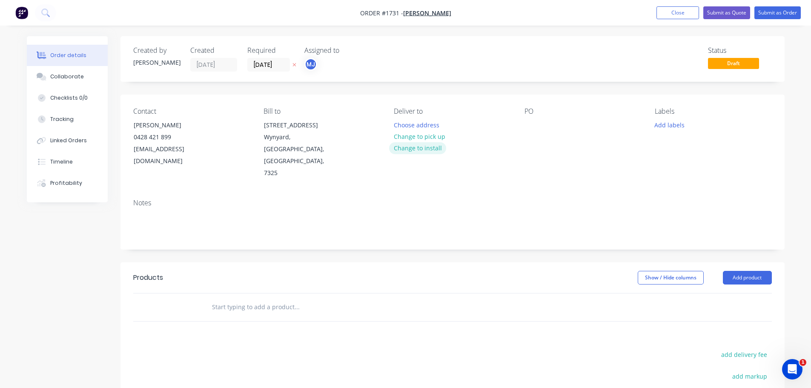
click at [427, 149] on button "Change to install" at bounding box center [417, 147] width 57 height 11
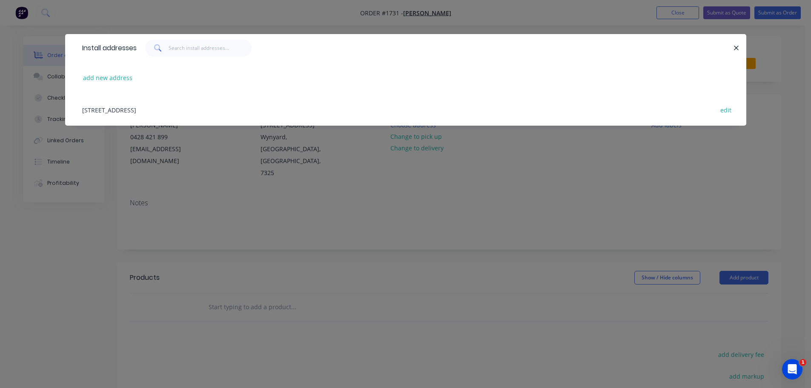
click at [137, 113] on div "[STREET_ADDRESS] edit" at bounding box center [405, 110] width 655 height 32
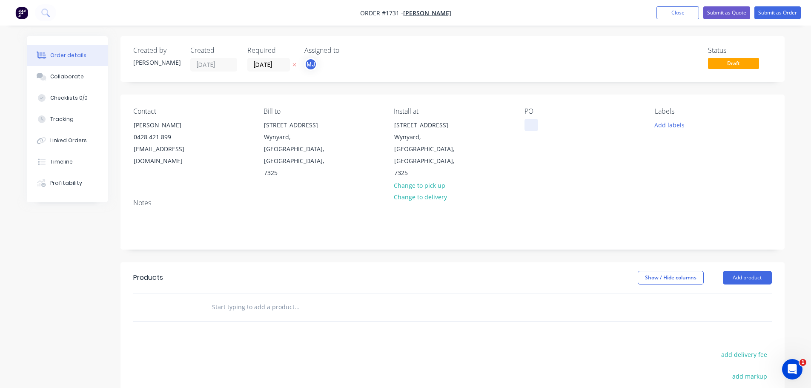
click at [528, 127] on div at bounding box center [531, 125] width 14 height 12
click at [672, 130] on button "Add labels" at bounding box center [669, 124] width 39 height 11
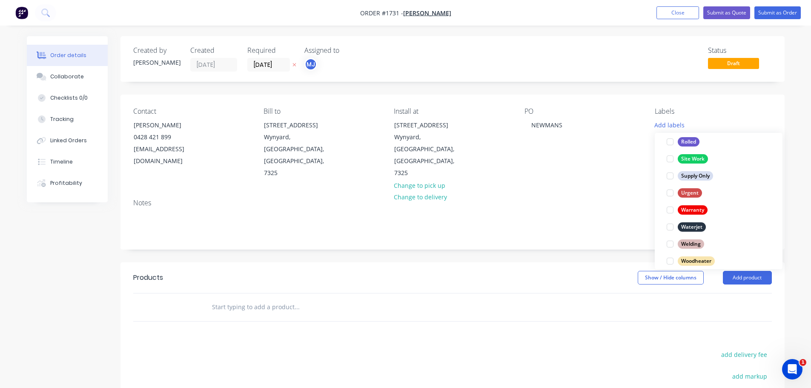
scroll to position [408, 0]
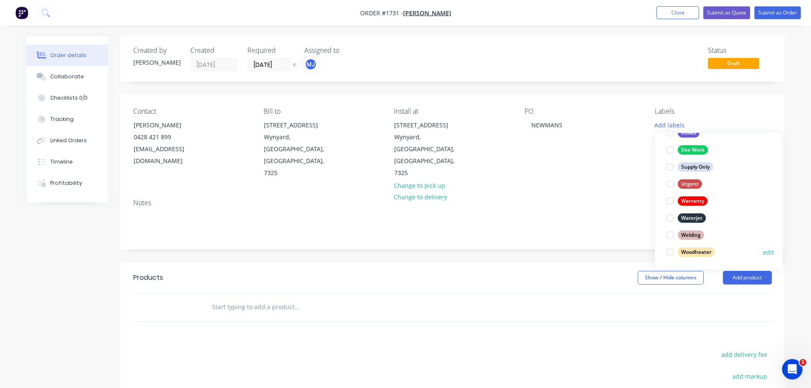
click at [667, 253] on div at bounding box center [669, 251] width 17 height 17
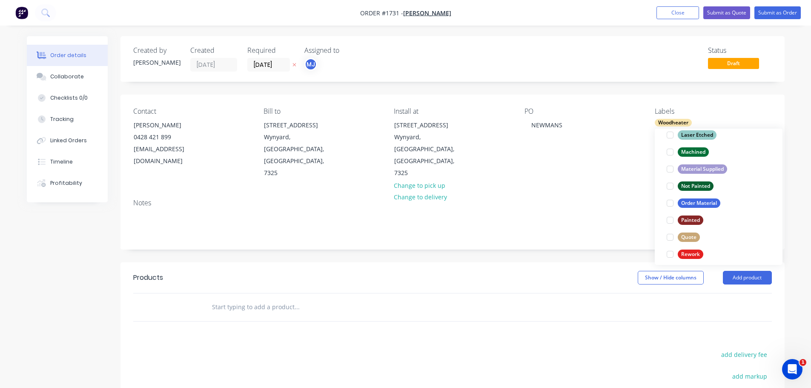
scroll to position [298, 0]
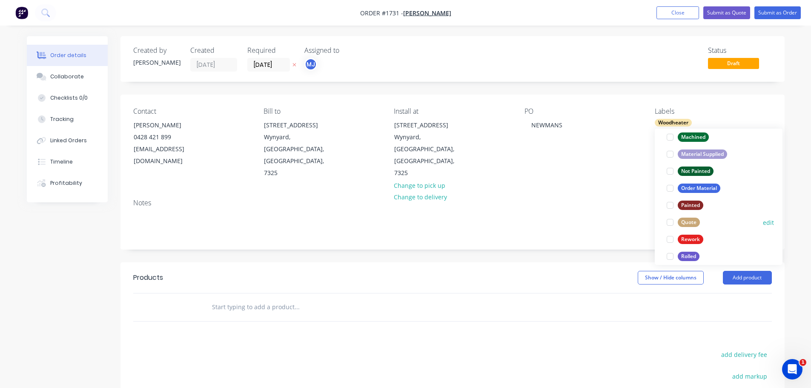
click at [671, 221] on div at bounding box center [669, 222] width 17 height 17
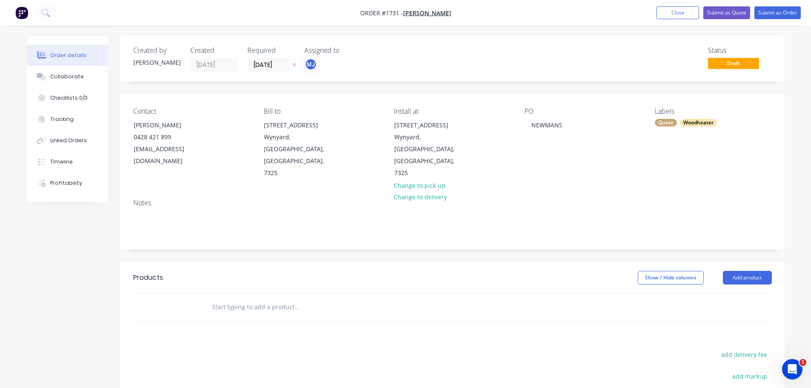
click at [590, 143] on div "PO NEWMANS" at bounding box center [582, 143] width 117 height 72
click at [758, 271] on button "Add product" at bounding box center [746, 278] width 49 height 14
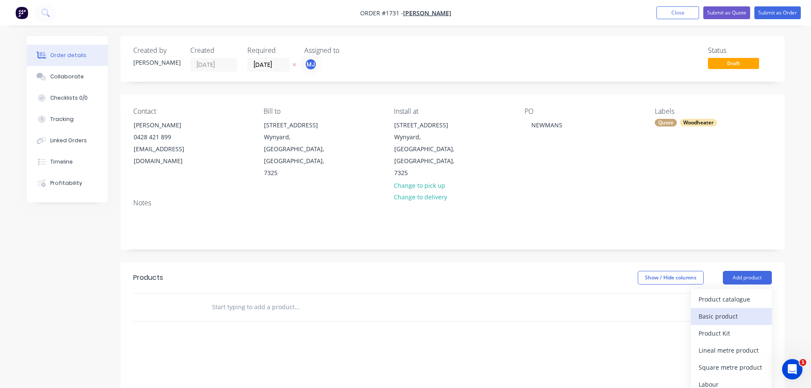
click at [738, 308] on button "Basic product" at bounding box center [731, 316] width 81 height 17
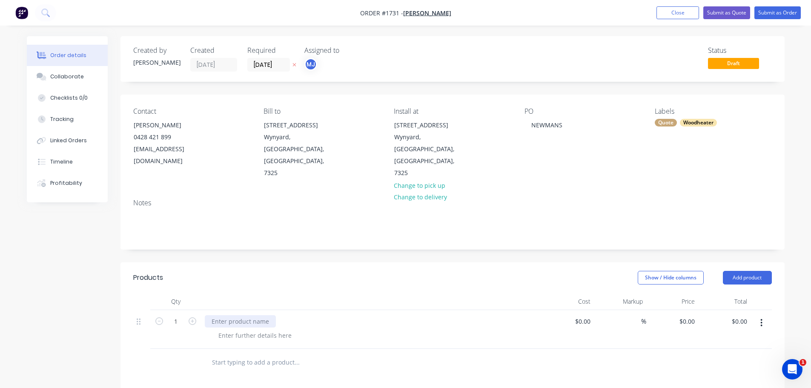
click at [231, 315] on div at bounding box center [240, 321] width 71 height 12
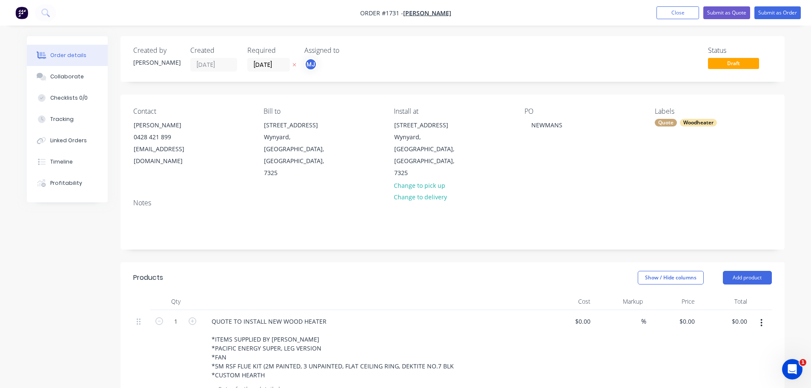
click at [502, 336] on div "QUOTE TO INSTALL NEW WOOD HEATER *ITEMS SUPPLIED BY NEWMANS *PACIFIC ENERGY SUP…" at bounding box center [372, 348] width 334 height 66
click at [745, 271] on button "Add product" at bounding box center [746, 278] width 49 height 14
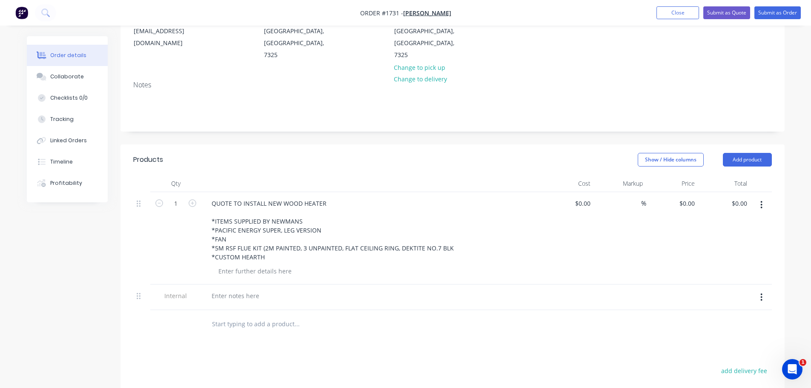
scroll to position [170, 0]
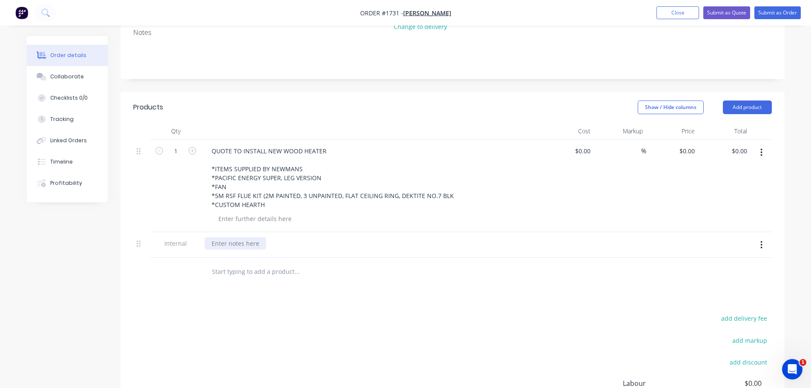
paste div
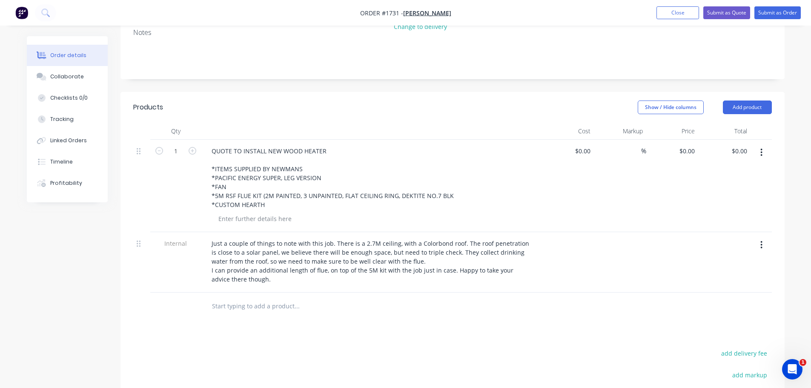
click at [468, 311] on div "Products Show / Hide columns Add product Qty Cost Markup Price Total 1 QUOTE TO…" at bounding box center [452, 308] width 664 height 432
click at [70, 78] on div "Collaborate" at bounding box center [67, 77] width 34 height 8
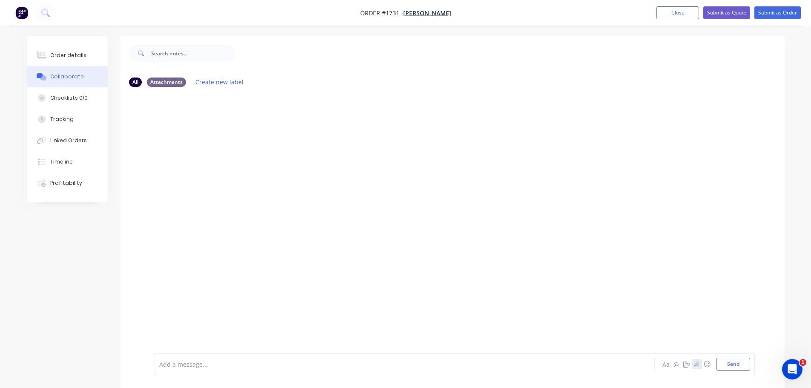
click at [695, 365] on icon "button" at bounding box center [696, 364] width 5 height 6
click at [722, 369] on button "Send" at bounding box center [733, 363] width 34 height 13
drag, startPoint x: 74, startPoint y: 55, endPoint x: 112, endPoint y: 64, distance: 39.2
click at [74, 55] on div "Order details" at bounding box center [68, 55] width 36 height 8
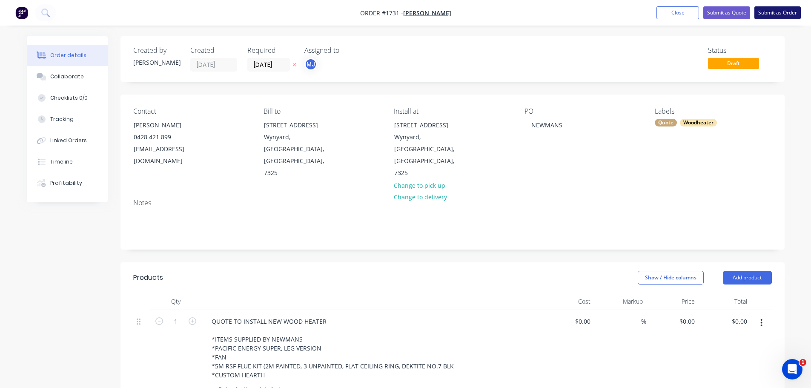
click at [780, 13] on button "Submit as Order" at bounding box center [777, 12] width 46 height 13
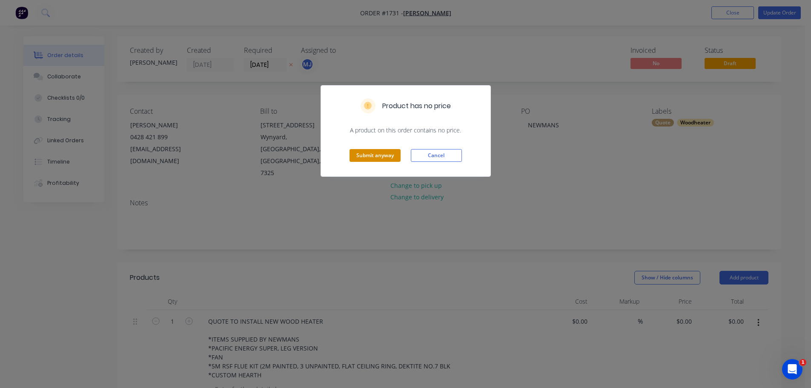
click at [382, 154] on button "Submit anyway" at bounding box center [374, 155] width 51 height 13
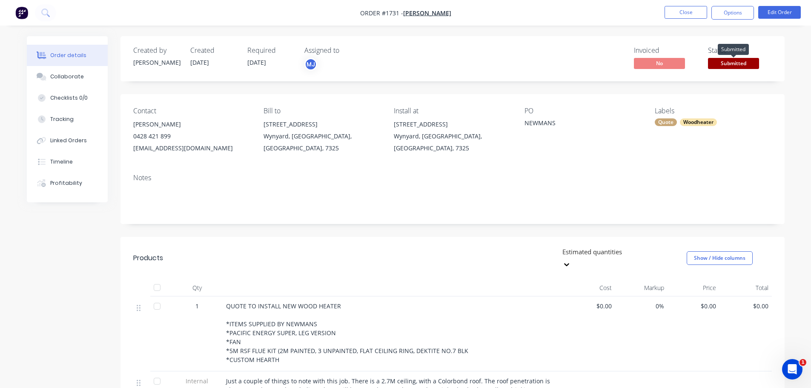
click at [730, 63] on span "Submitted" at bounding box center [733, 63] width 51 height 11
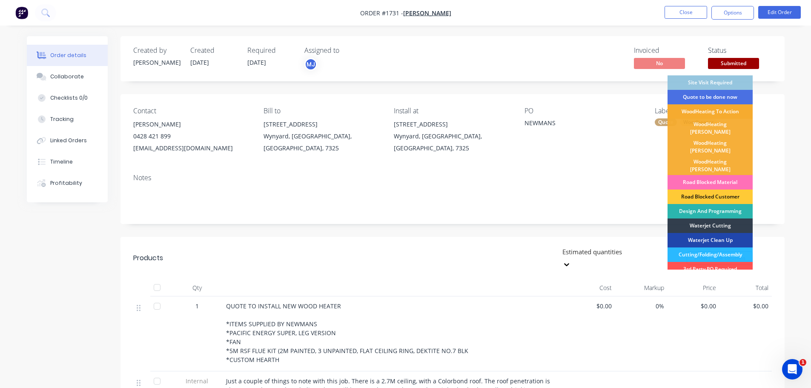
click at [728, 110] on div "WoodHeating To Action" at bounding box center [709, 111] width 85 height 14
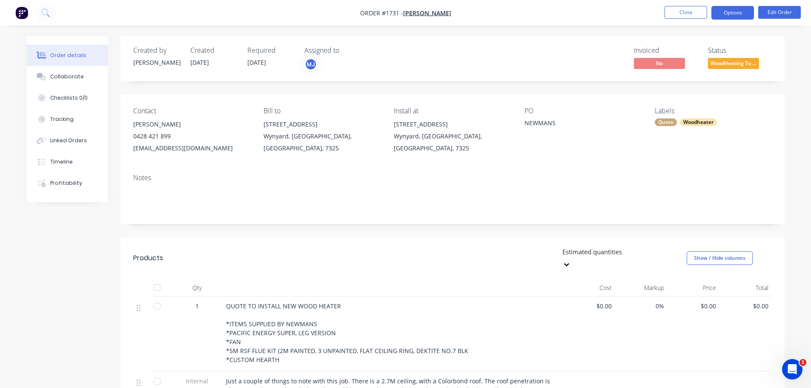
click at [731, 9] on button "Options" at bounding box center [732, 13] width 43 height 14
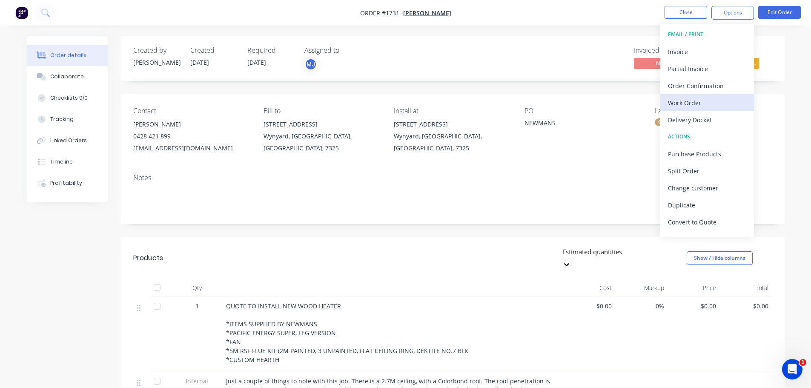
click at [708, 102] on div "Work Order" at bounding box center [707, 103] width 78 height 12
click at [699, 100] on div "Custom" at bounding box center [707, 103] width 78 height 12
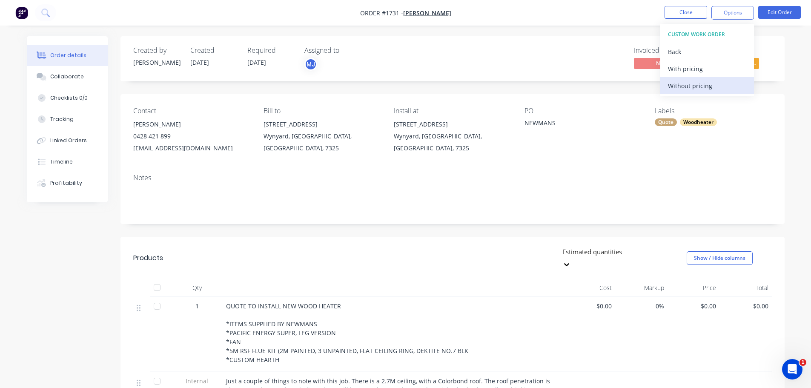
click at [697, 89] on div "Without pricing" at bounding box center [707, 86] width 78 height 12
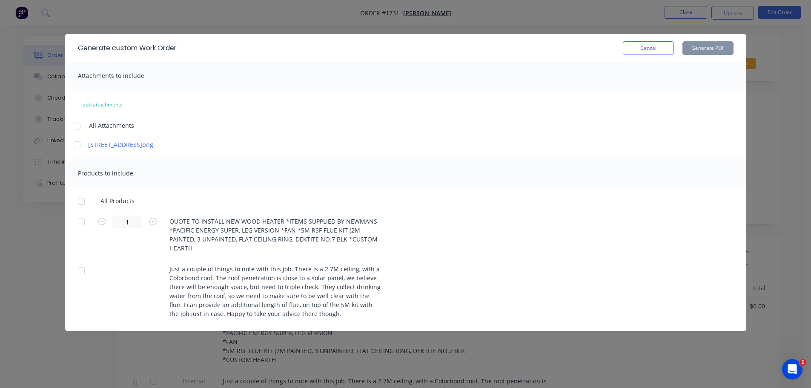
click at [82, 202] on div at bounding box center [81, 201] width 17 height 17
drag, startPoint x: 74, startPoint y: 127, endPoint x: 81, endPoint y: 134, distance: 9.9
click at [74, 127] on div at bounding box center [77, 125] width 17 height 17
click at [719, 47] on button "Generate PDF" at bounding box center [707, 48] width 51 height 14
click at [661, 40] on div "Generate custom Work Order Cancel Generate PDF" at bounding box center [405, 48] width 681 height 28
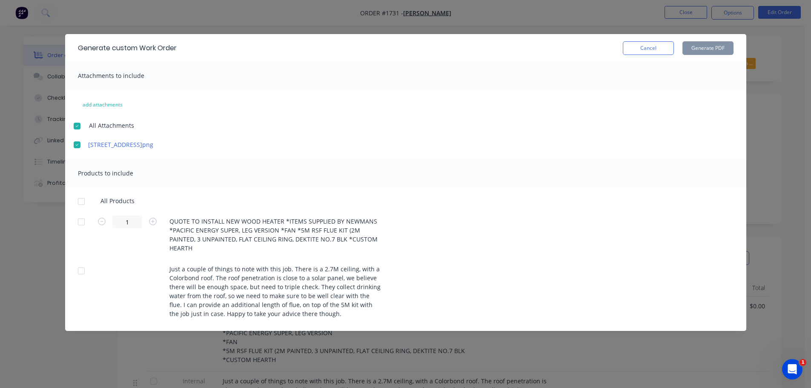
drag, startPoint x: 664, startPoint y: 45, endPoint x: 677, endPoint y: 27, distance: 22.6
click at [663, 45] on button "Cancel" at bounding box center [647, 48] width 51 height 14
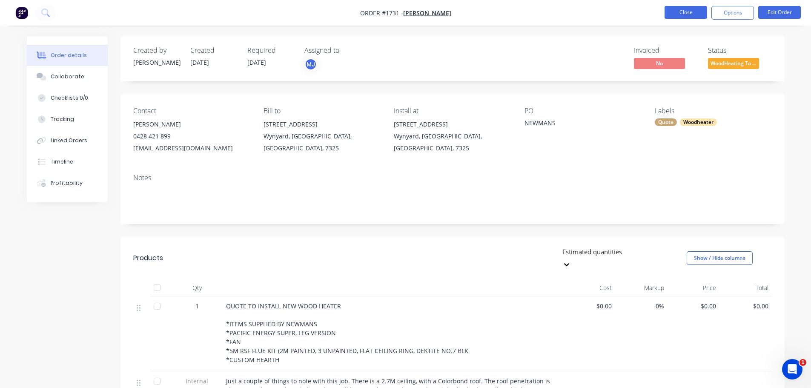
click at [688, 14] on button "Close" at bounding box center [685, 12] width 43 height 13
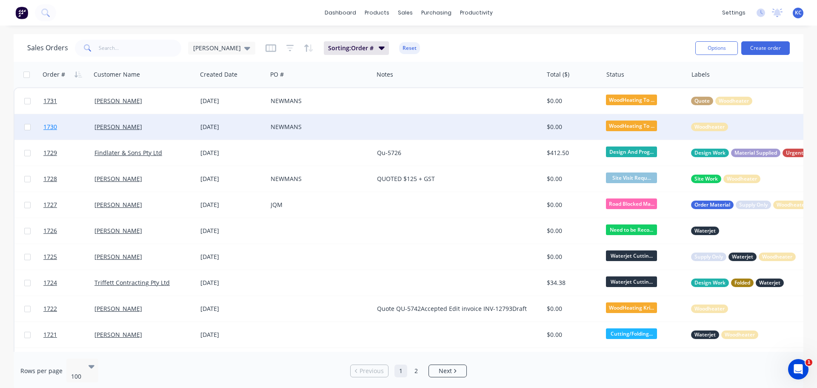
click at [49, 127] on span "1730" at bounding box center [50, 127] width 14 height 9
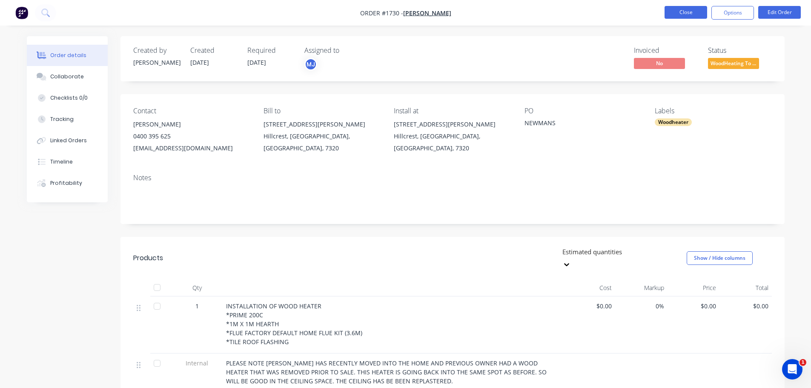
click at [674, 17] on button "Close" at bounding box center [685, 12] width 43 height 13
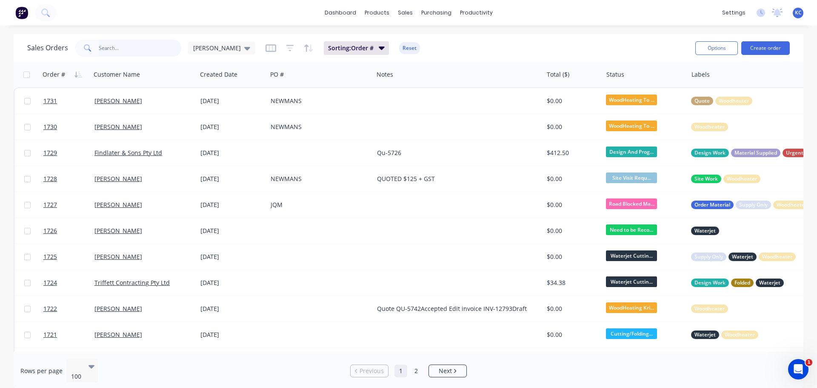
click at [127, 48] on input "text" at bounding box center [140, 48] width 83 height 17
type input "1180"
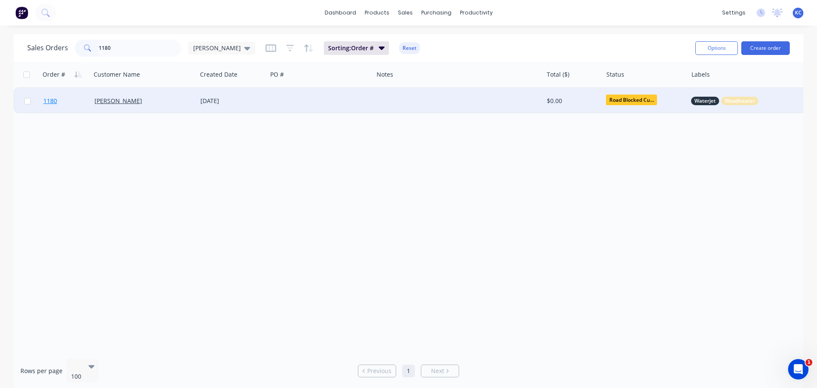
click at [54, 100] on span "1180" at bounding box center [50, 101] width 14 height 9
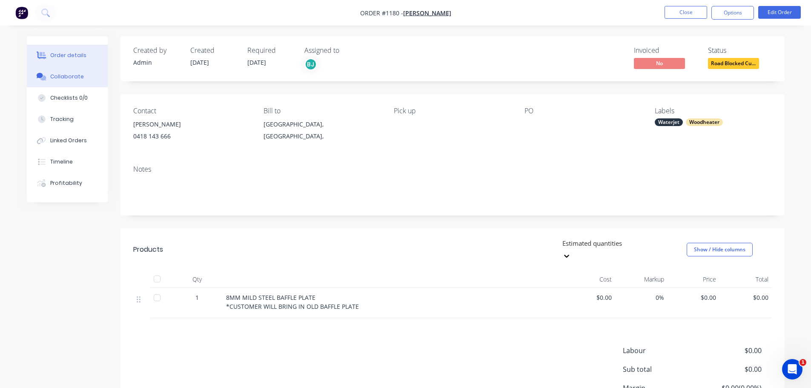
click at [77, 76] on div "Collaborate" at bounding box center [67, 77] width 34 height 8
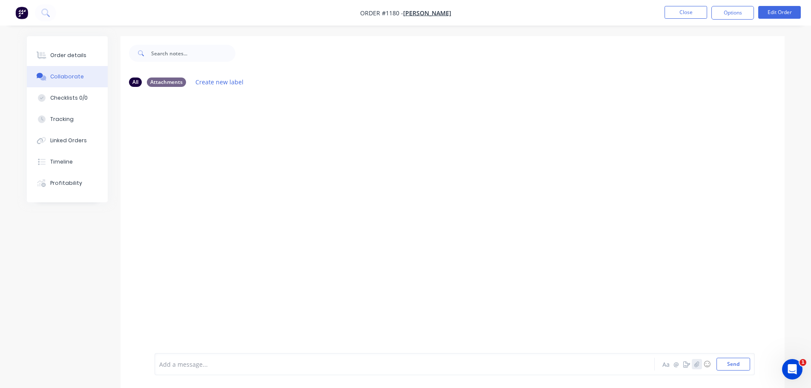
click at [696, 363] on icon "button" at bounding box center [696, 364] width 5 height 6
click at [736, 363] on button "Send" at bounding box center [733, 363] width 34 height 13
click at [688, 6] on button "Close" at bounding box center [685, 12] width 43 height 13
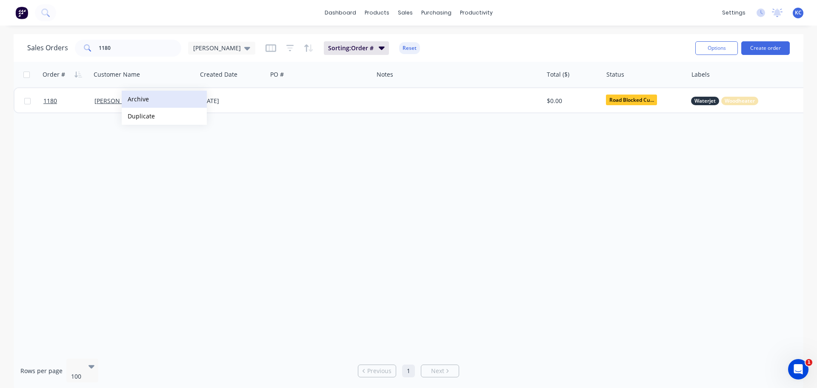
click at [136, 100] on button "Archive" at bounding box center [164, 99] width 85 height 17
